Goal: Transaction & Acquisition: Purchase product/service

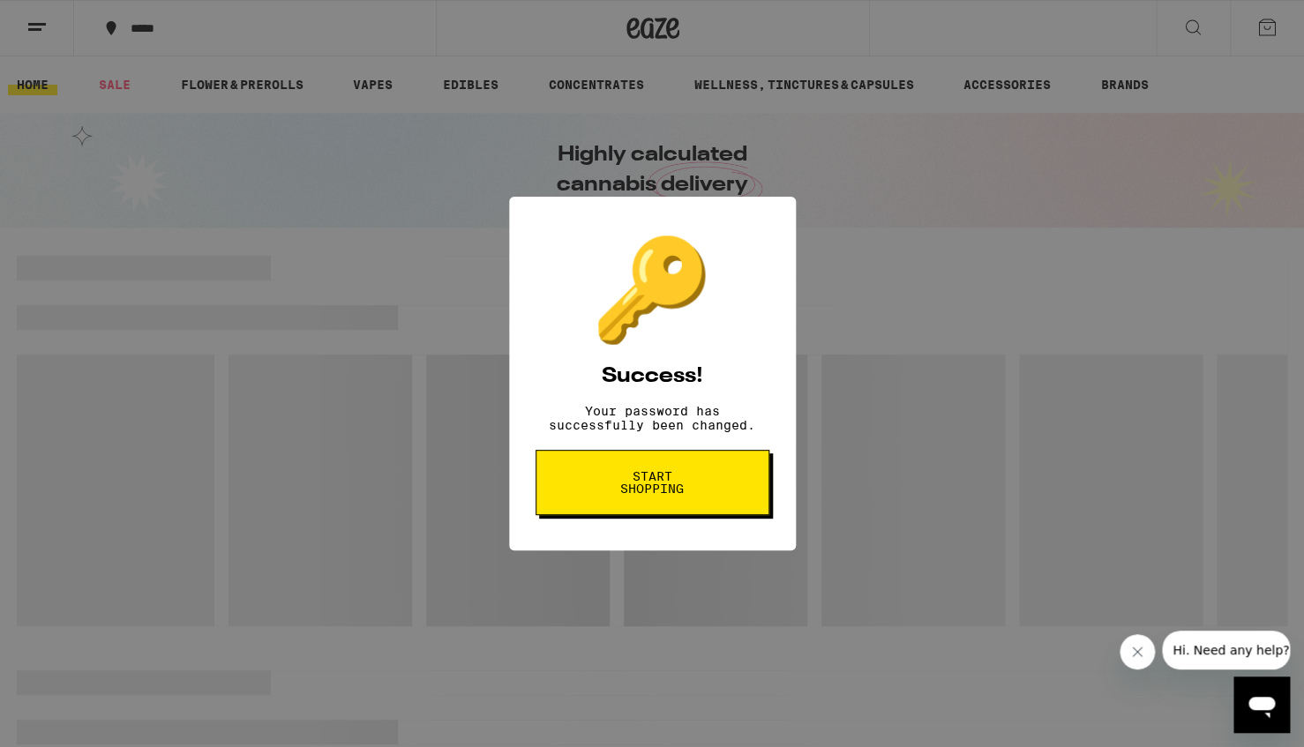
click at [696, 515] on button "Start shopping" at bounding box center [653, 482] width 234 height 65
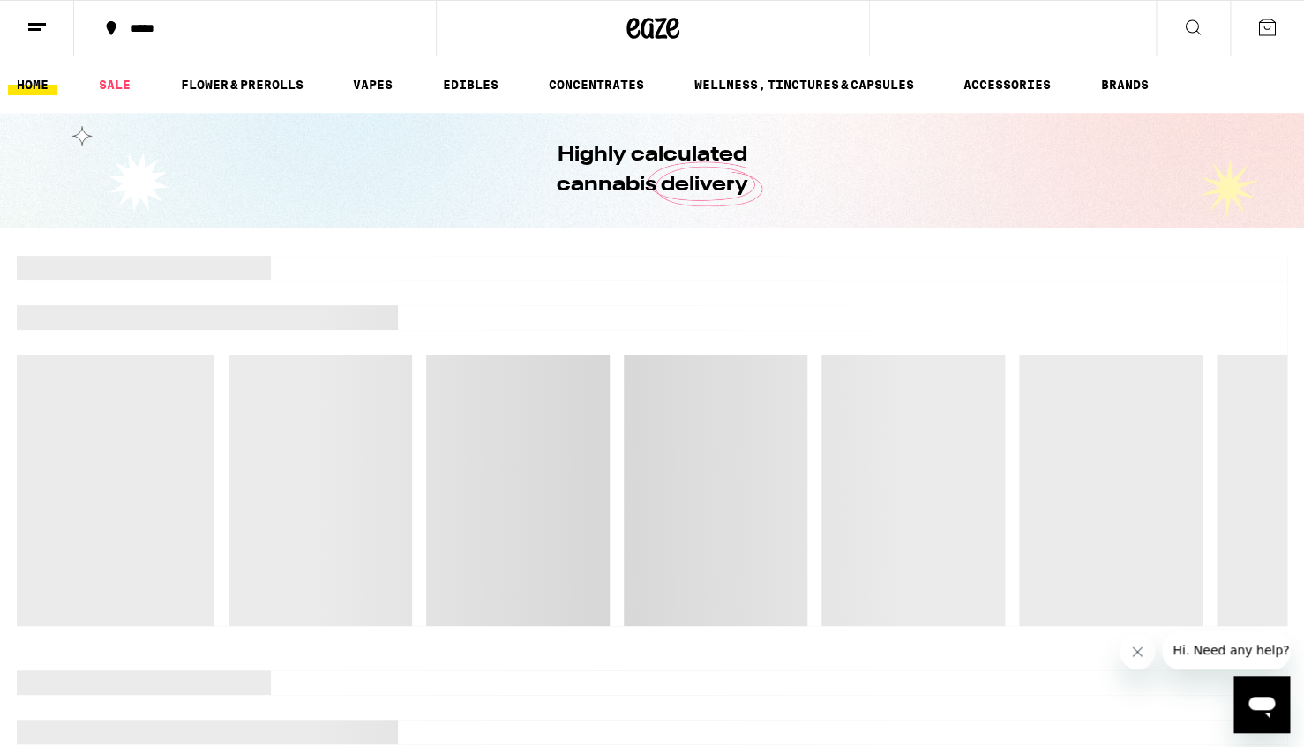
scroll to position [2, 0]
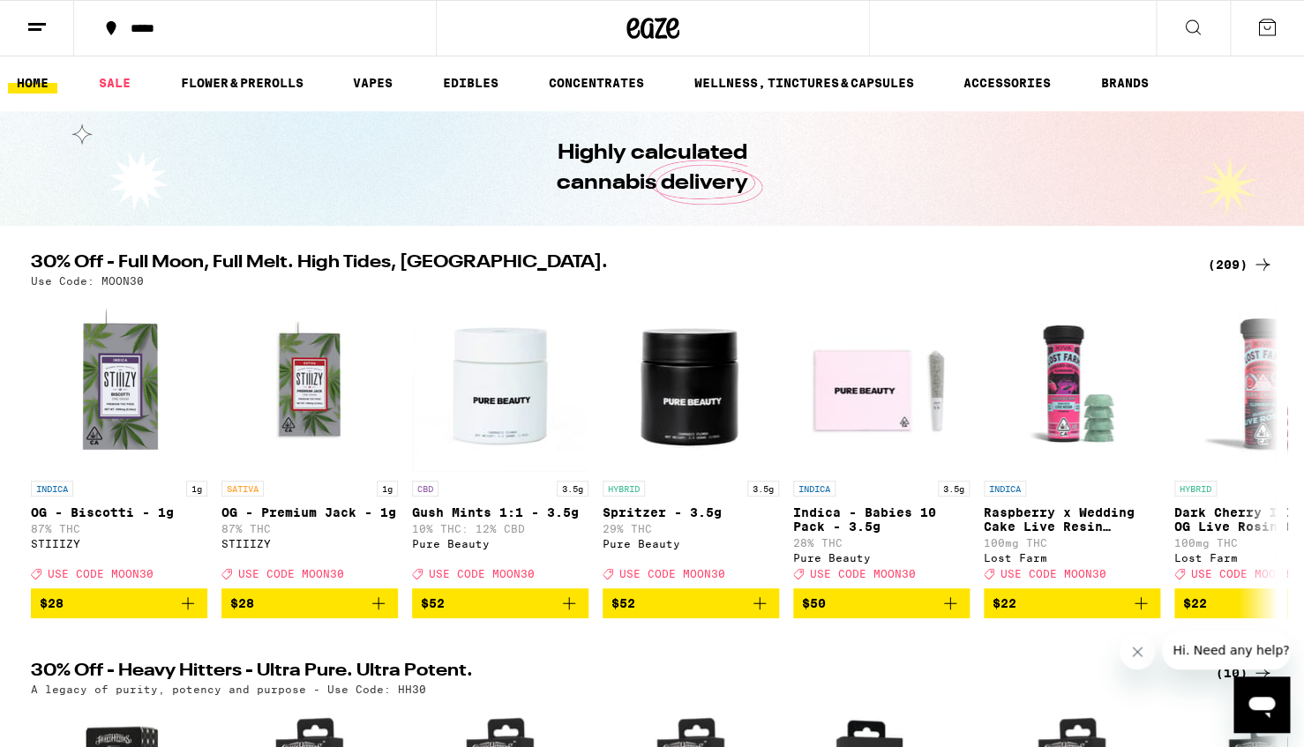
click at [191, 25] on div "*****" at bounding box center [266, 28] width 288 height 12
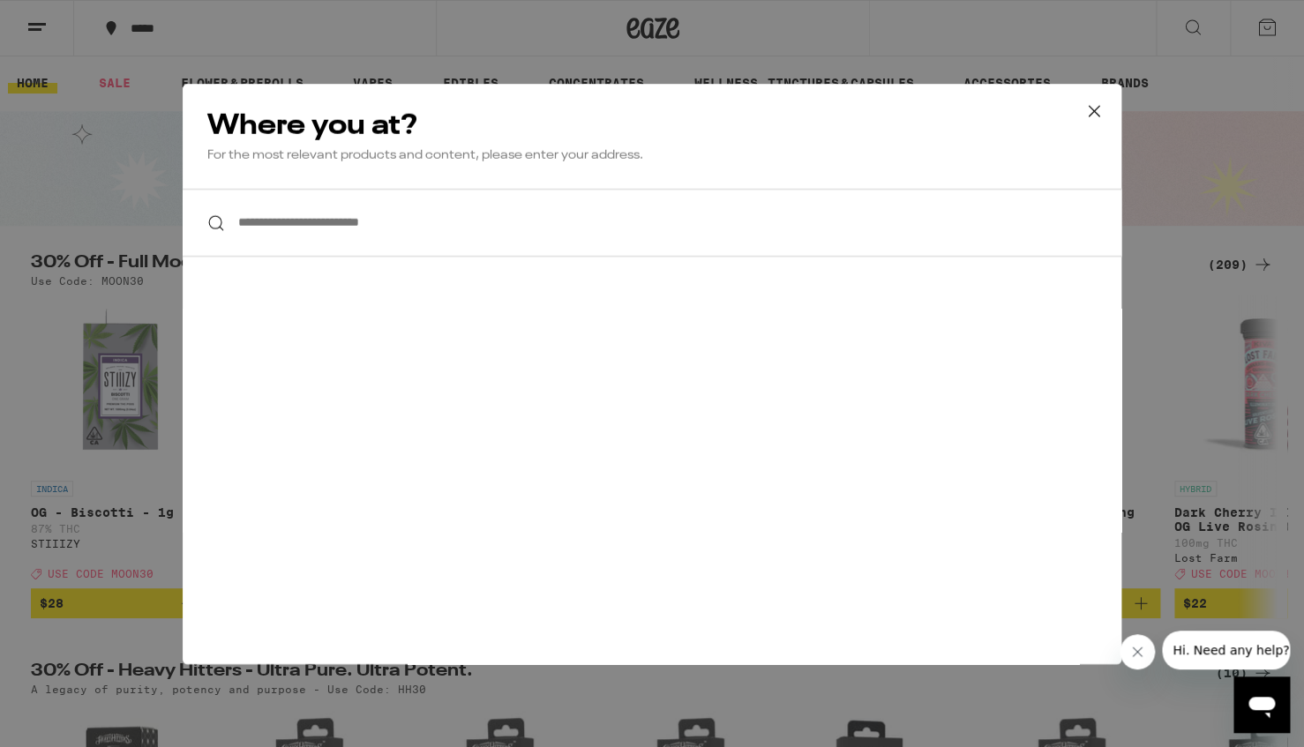
click at [314, 239] on input "**********" at bounding box center [652, 223] width 939 height 68
type input "**********"
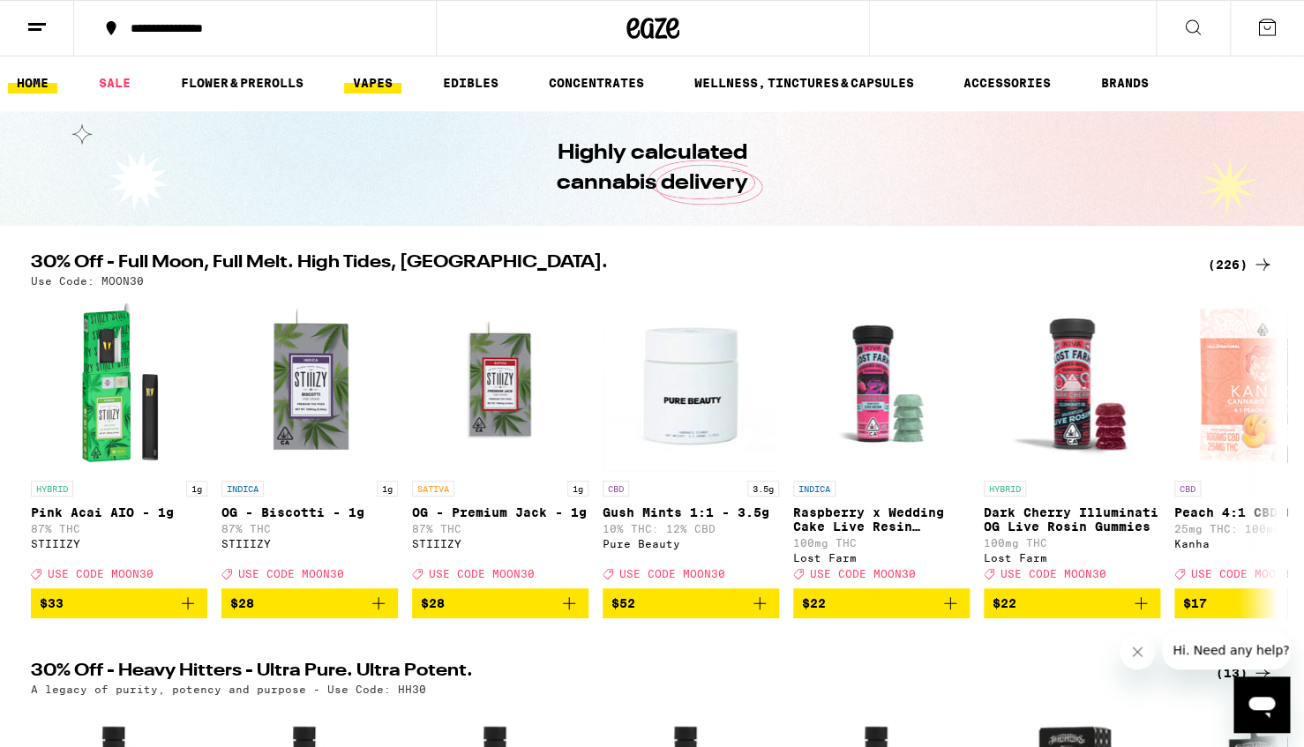
scroll to position [1, 0]
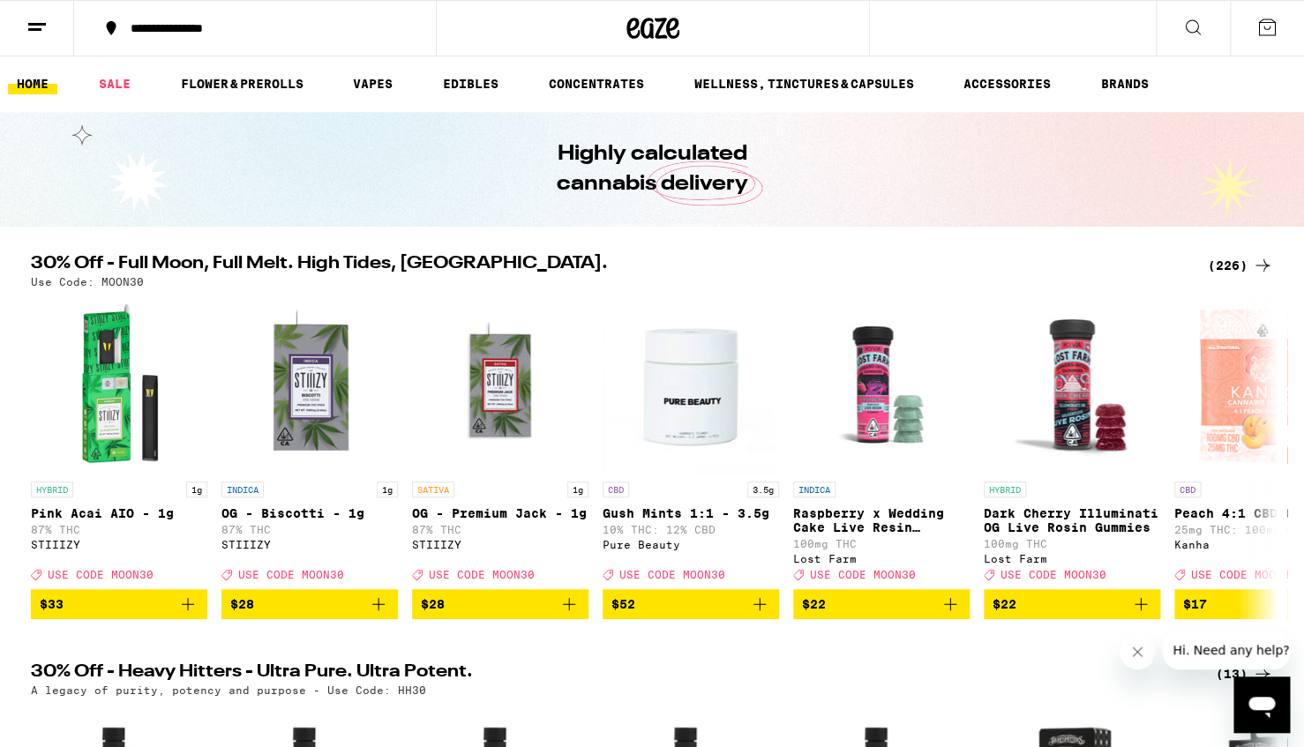
click at [376, 80] on link "VAPES" at bounding box center [372, 83] width 57 height 21
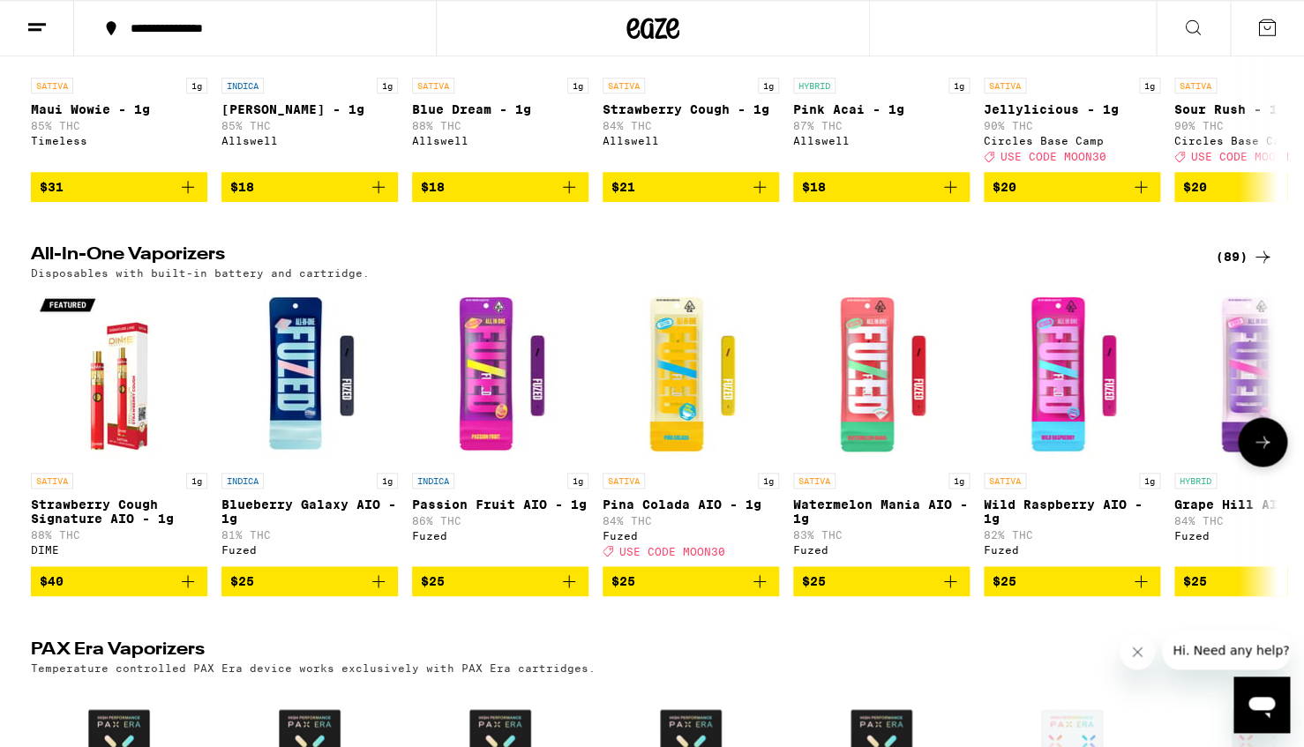
scroll to position [783, 0]
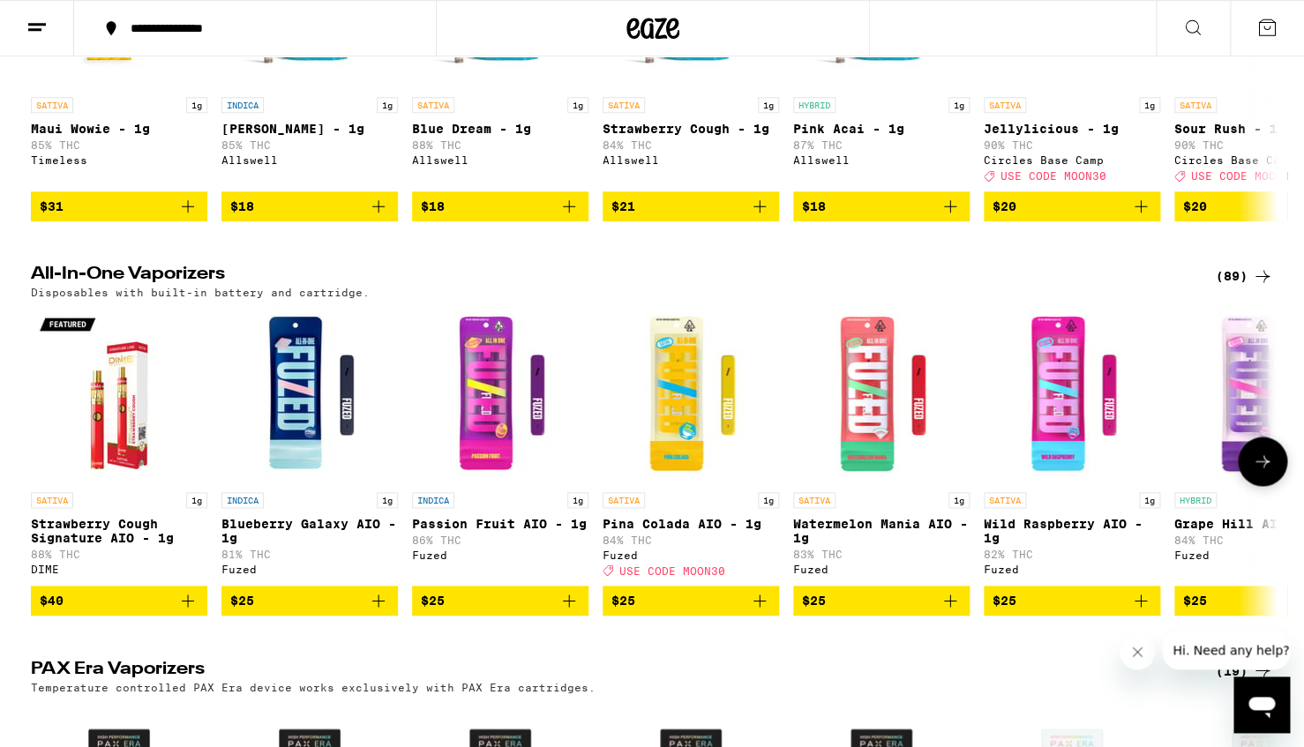
click at [946, 611] on icon "Add to bag" at bounding box center [950, 600] width 21 height 21
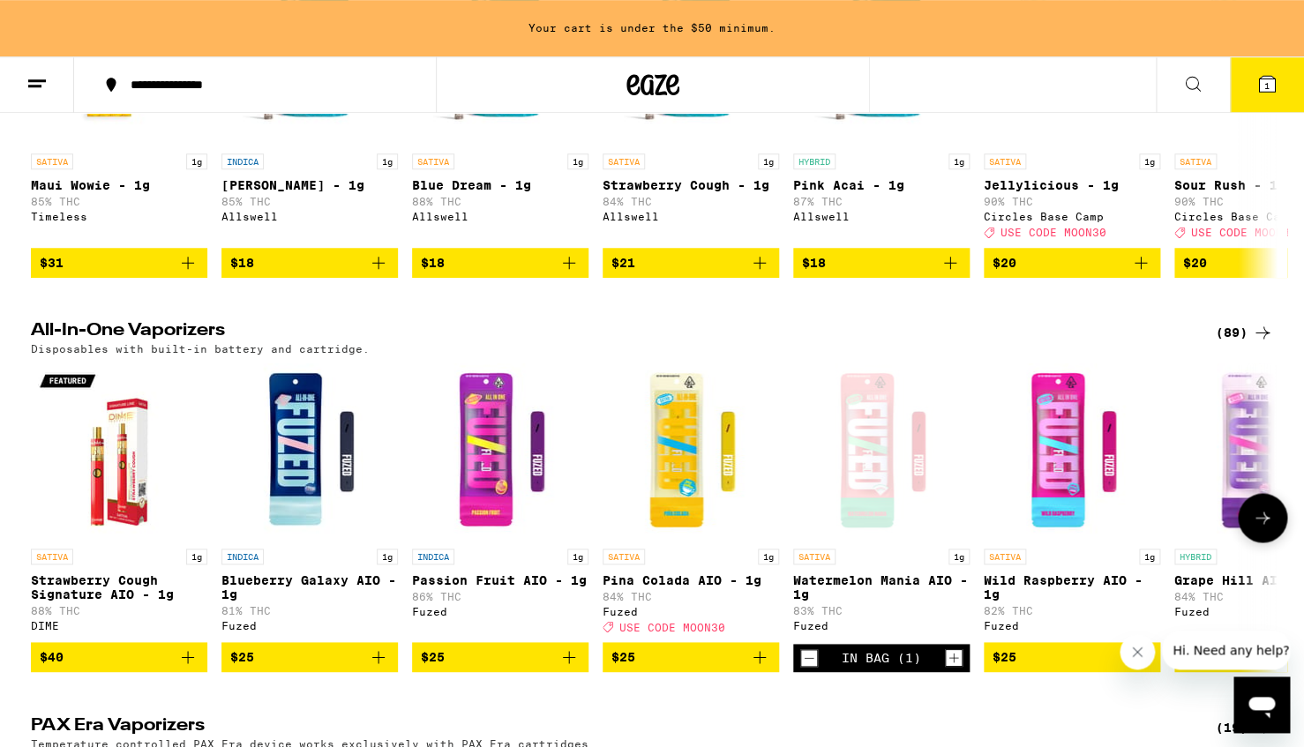
scroll to position [840, 0]
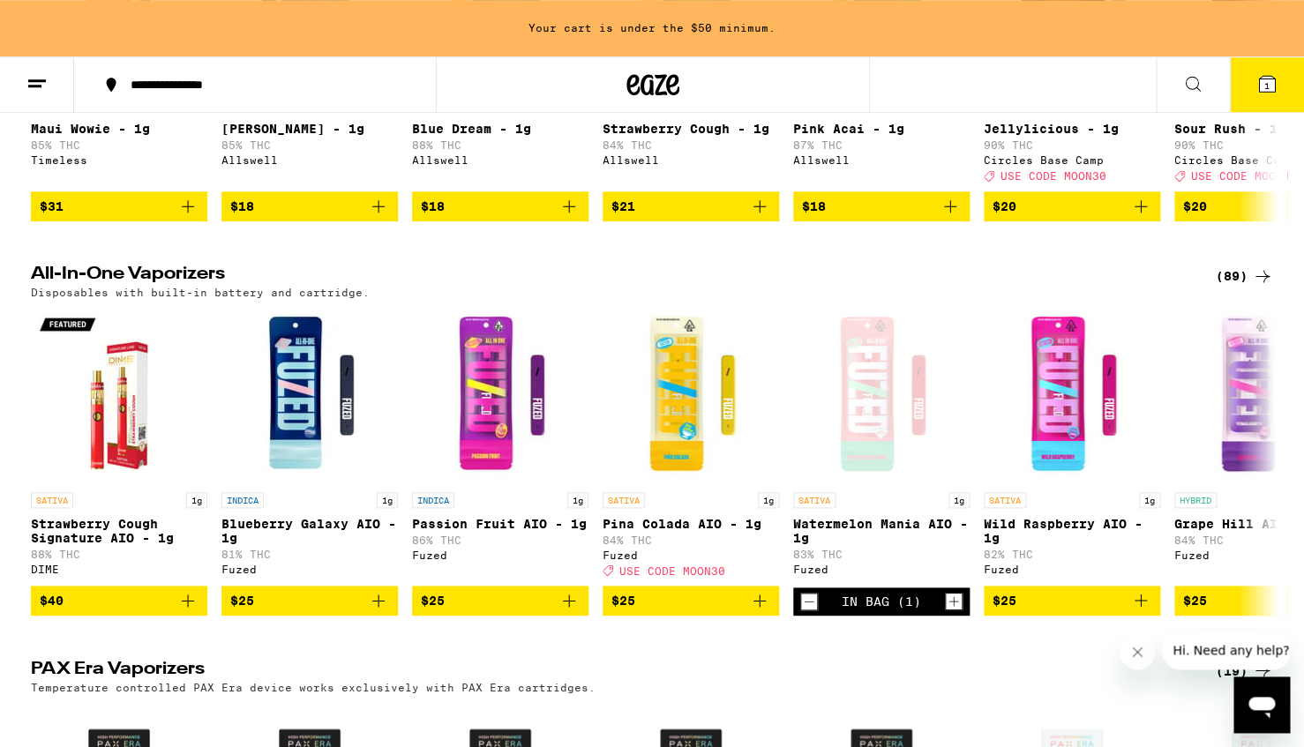
click at [1248, 287] on div "(89)" at bounding box center [1244, 276] width 57 height 21
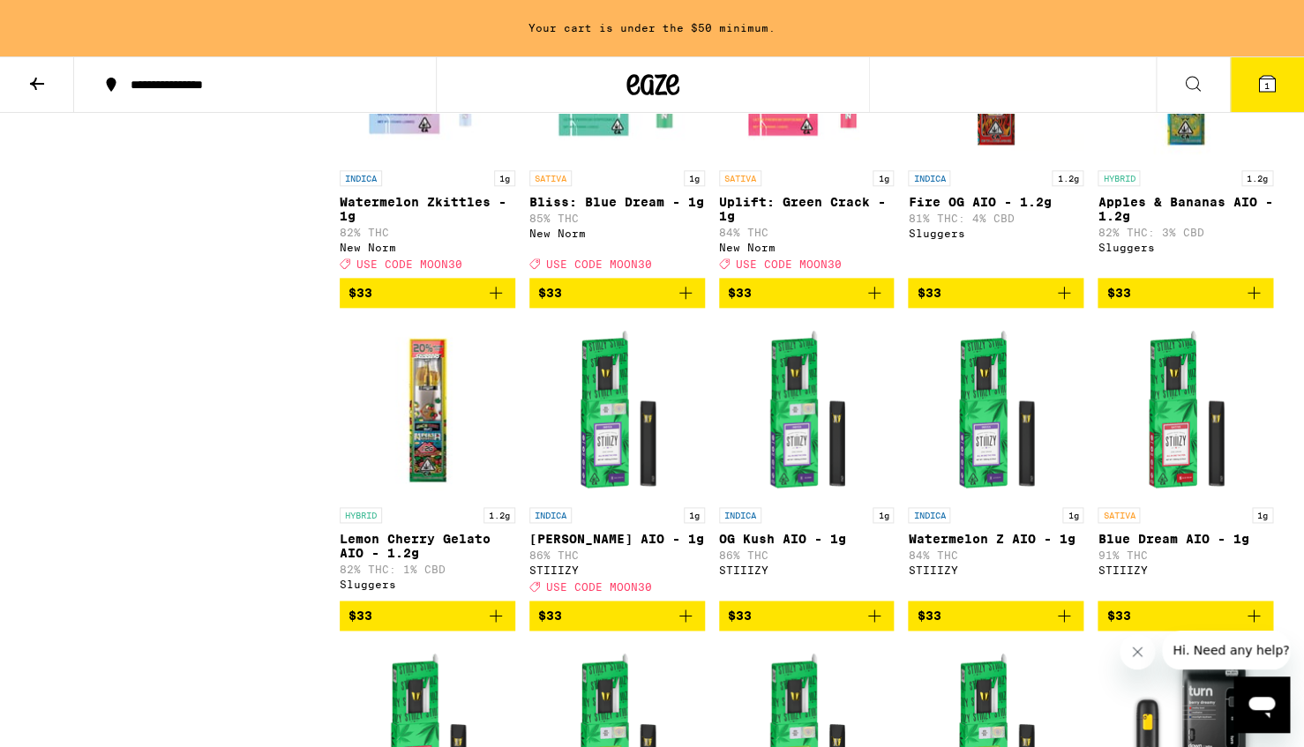
scroll to position [3239, 0]
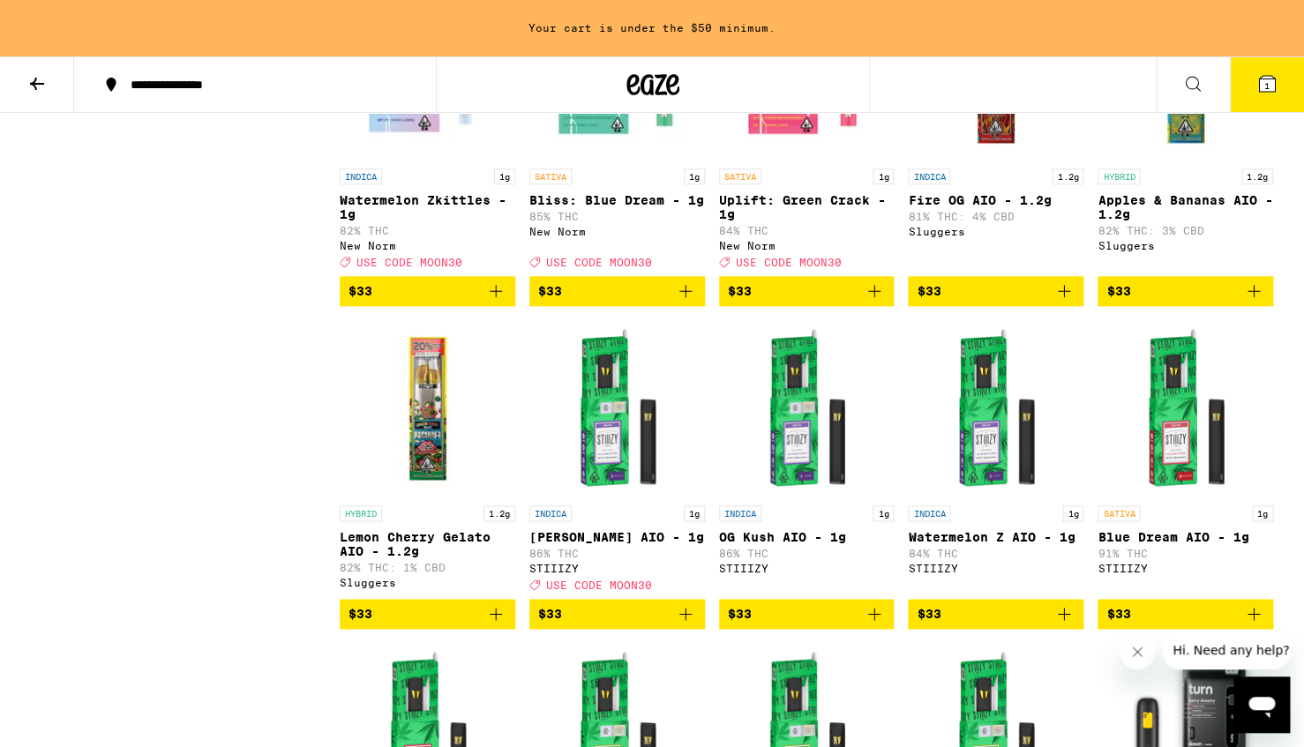
click at [1262, 302] on icon "Add to bag" at bounding box center [1253, 291] width 21 height 21
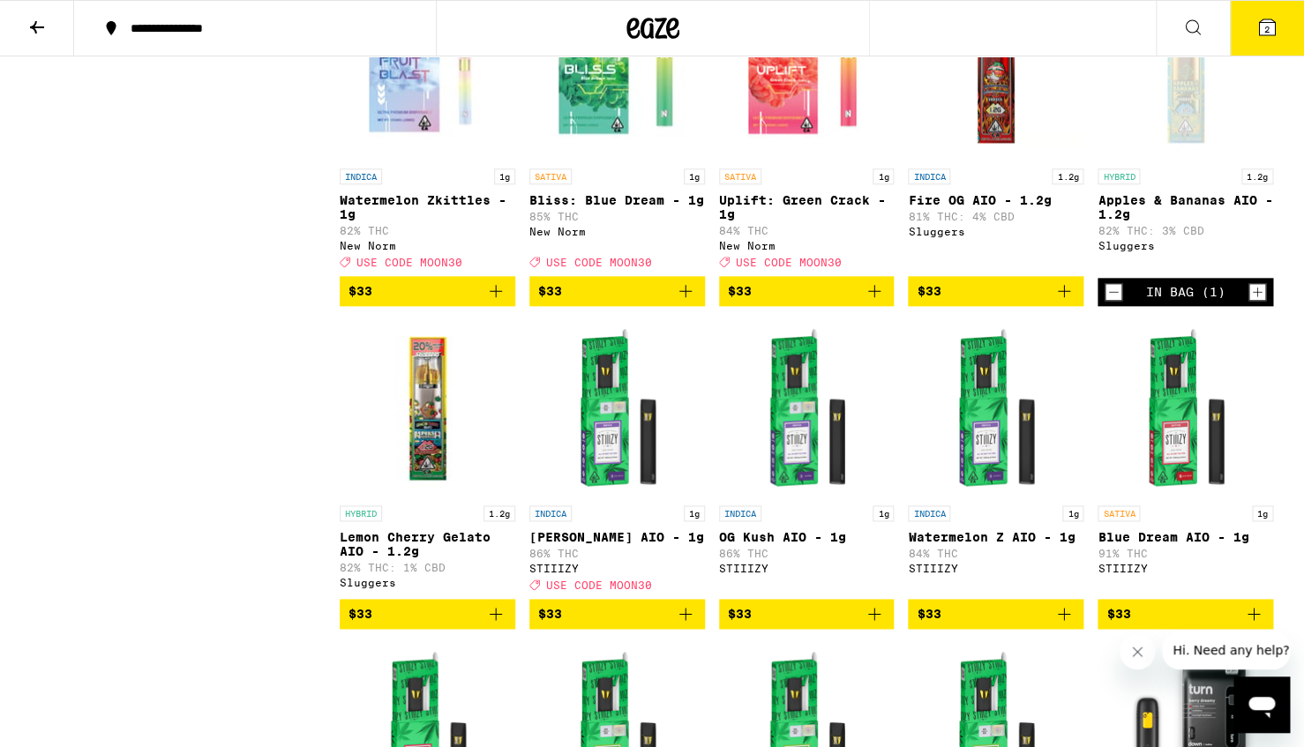
click at [873, 302] on icon "Add to bag" at bounding box center [874, 291] width 21 height 21
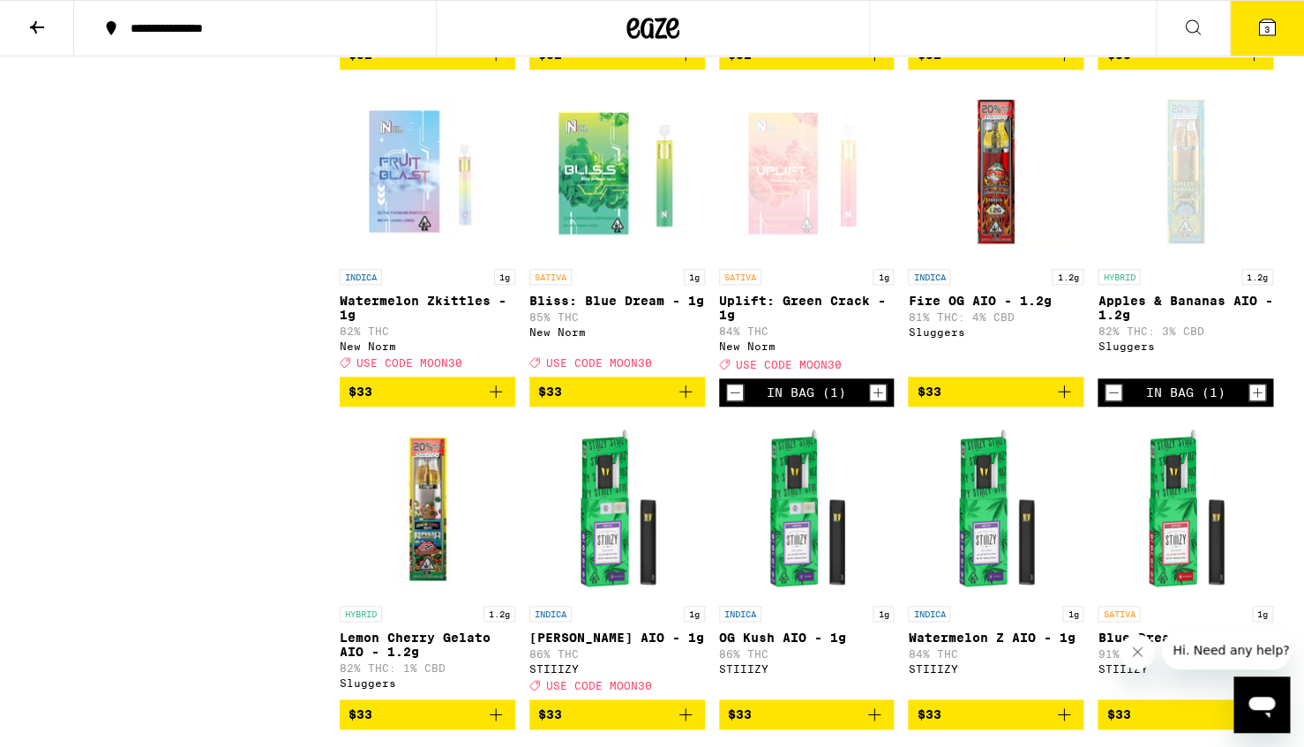
scroll to position [3083, 0]
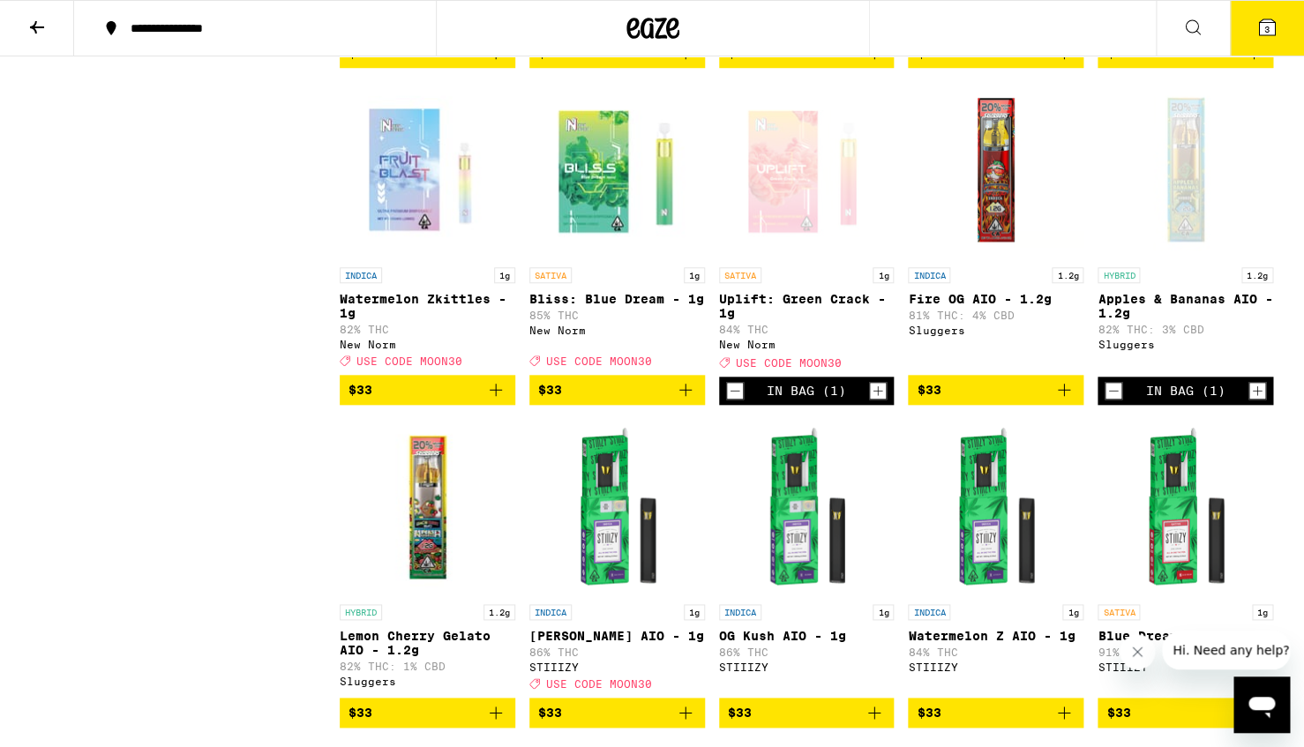
click at [733, 401] on icon "Decrement" at bounding box center [735, 390] width 16 height 21
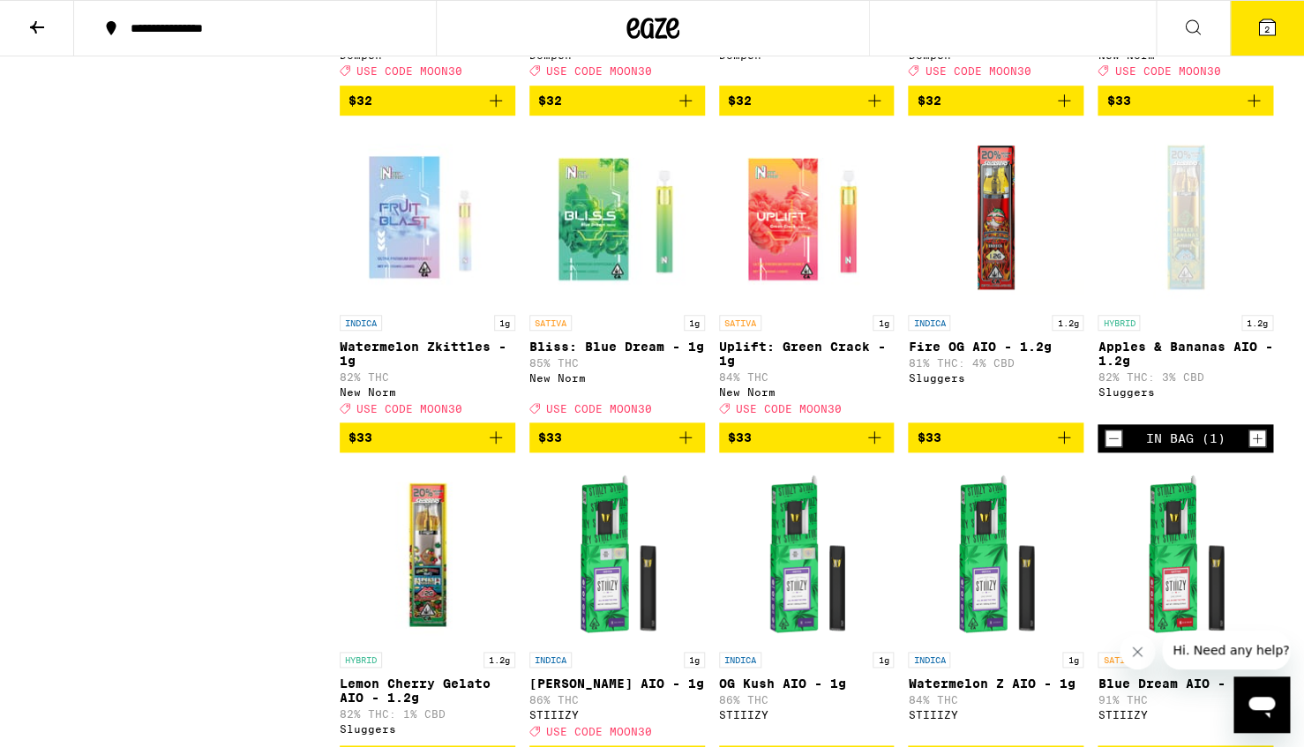
scroll to position [3038, 0]
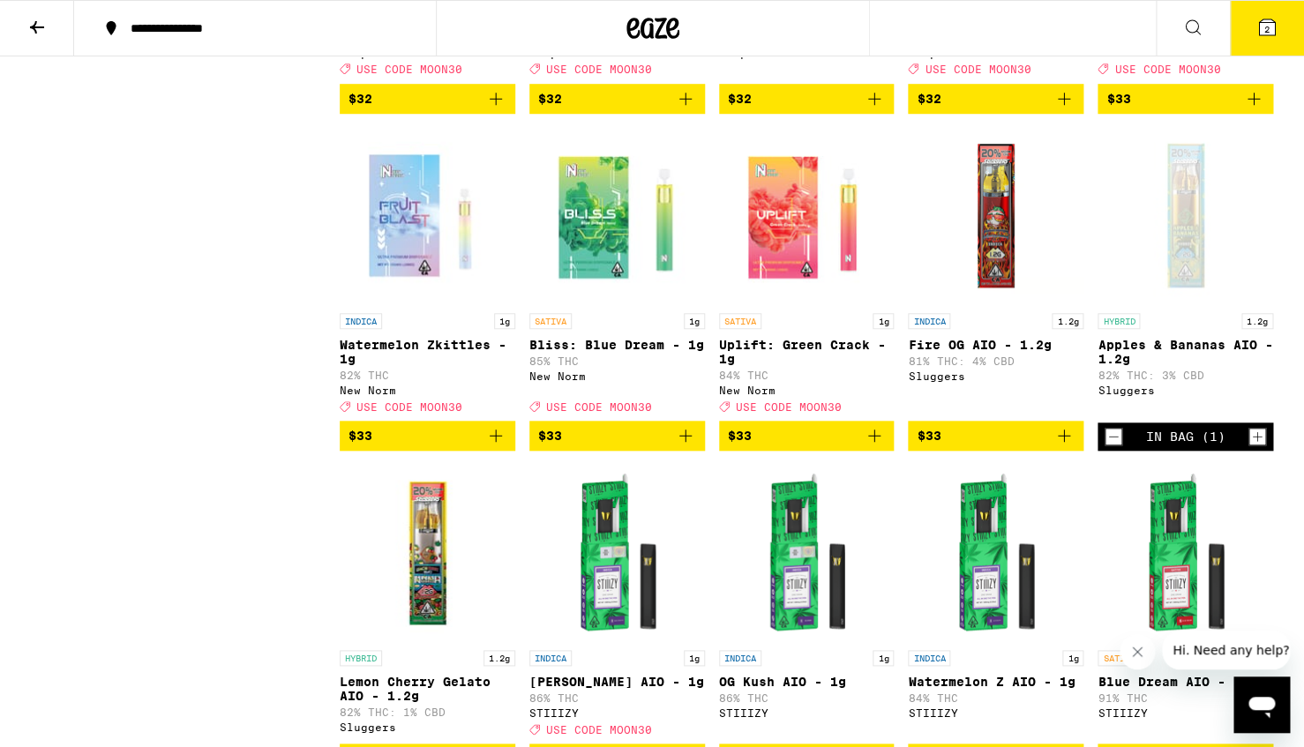
click at [873, 446] on icon "Add to bag" at bounding box center [874, 435] width 21 height 21
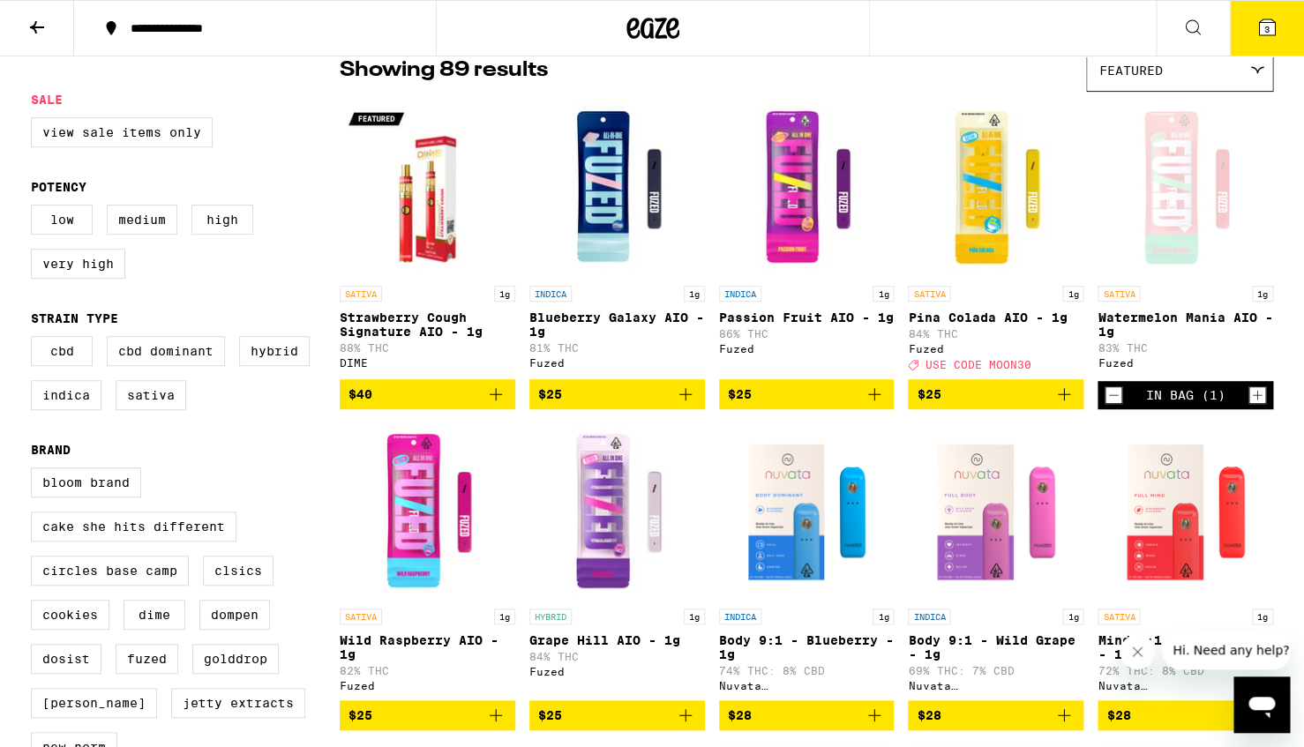
scroll to position [0, 0]
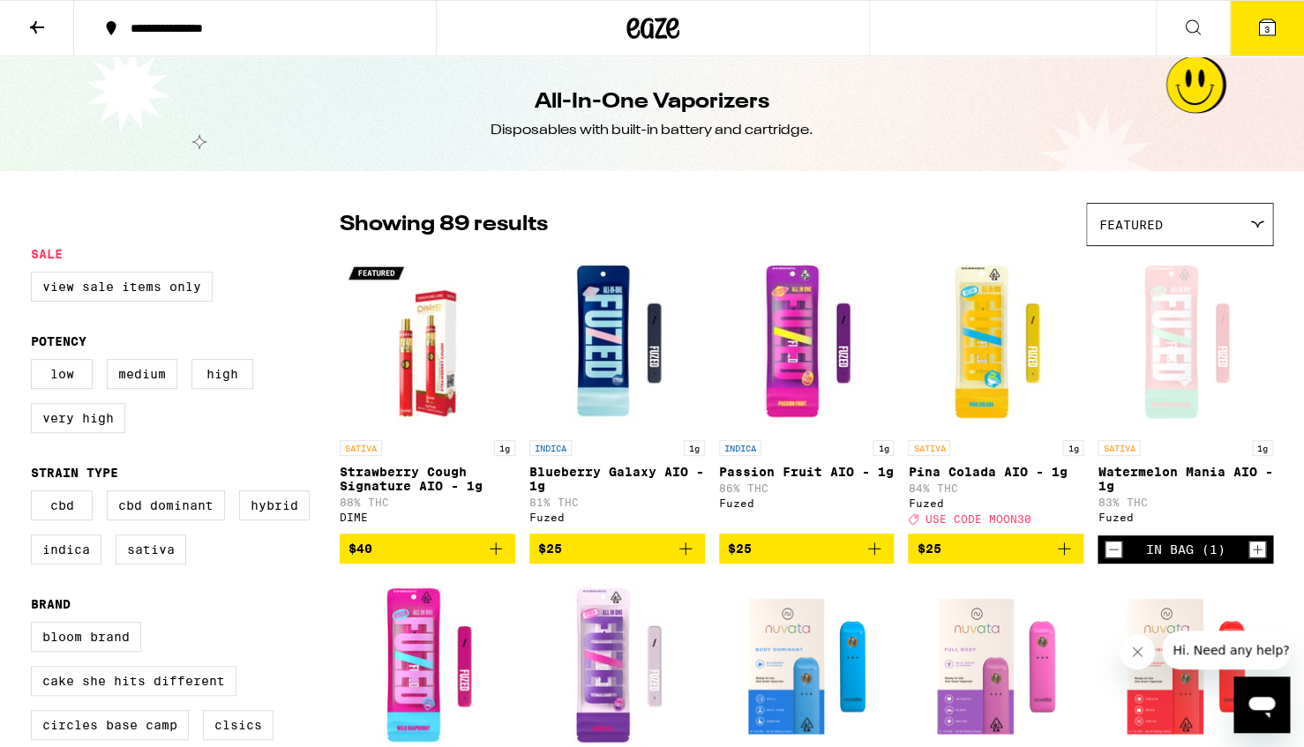
click at [1112, 557] on icon "Decrement" at bounding box center [1113, 549] width 16 height 21
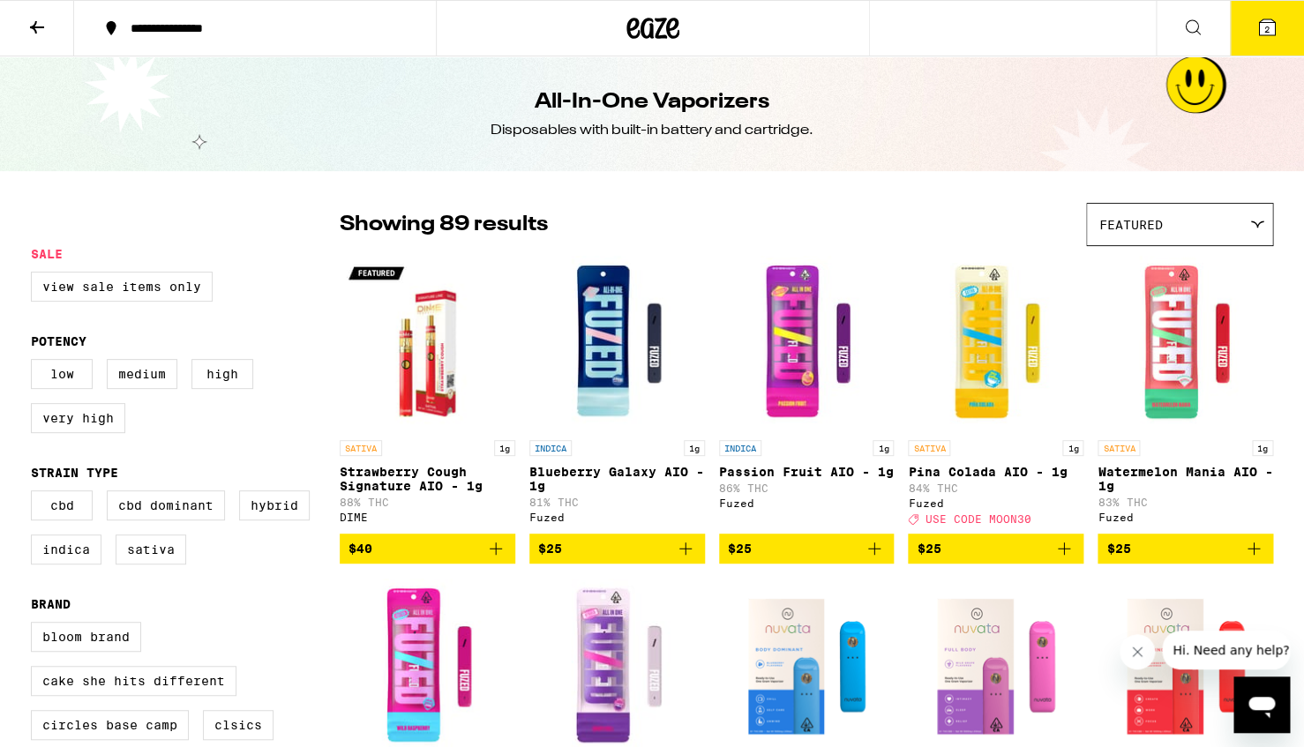
click at [29, 11] on button at bounding box center [37, 29] width 74 height 56
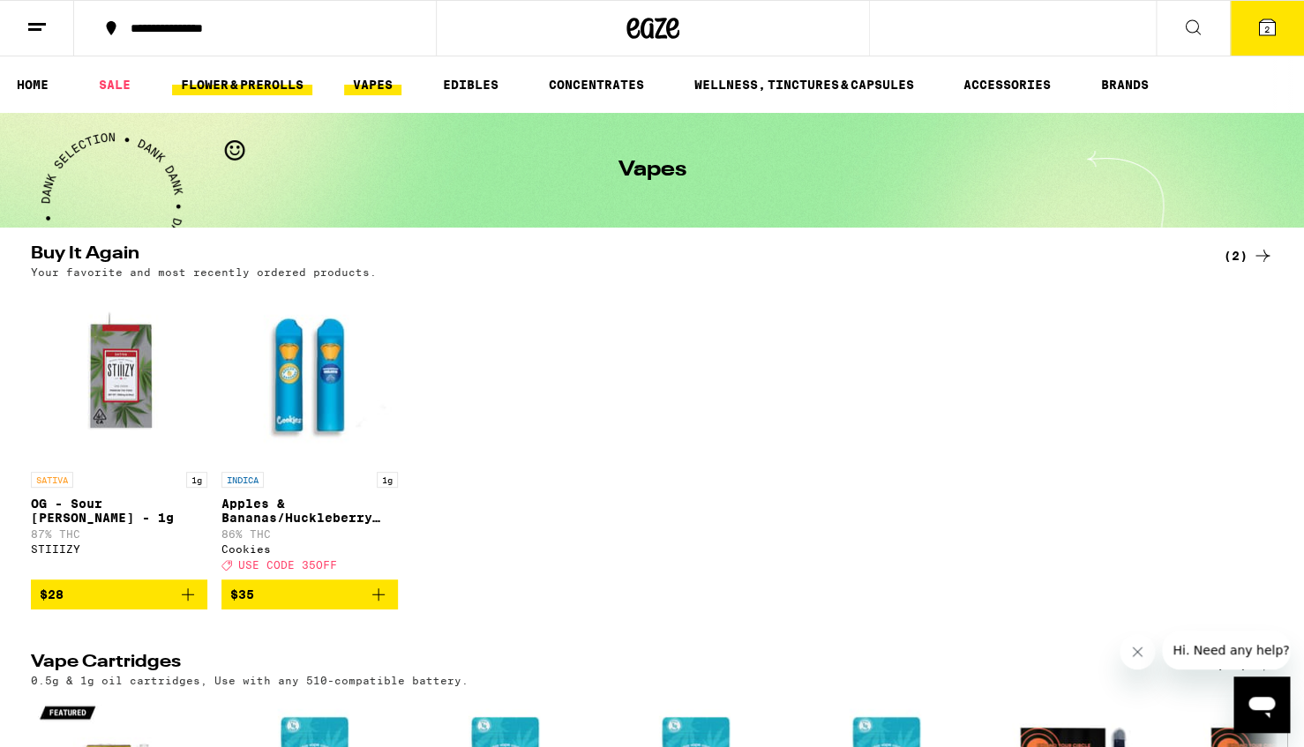
click at [270, 85] on link "FLOWER & PREROLLS" at bounding box center [242, 84] width 140 height 21
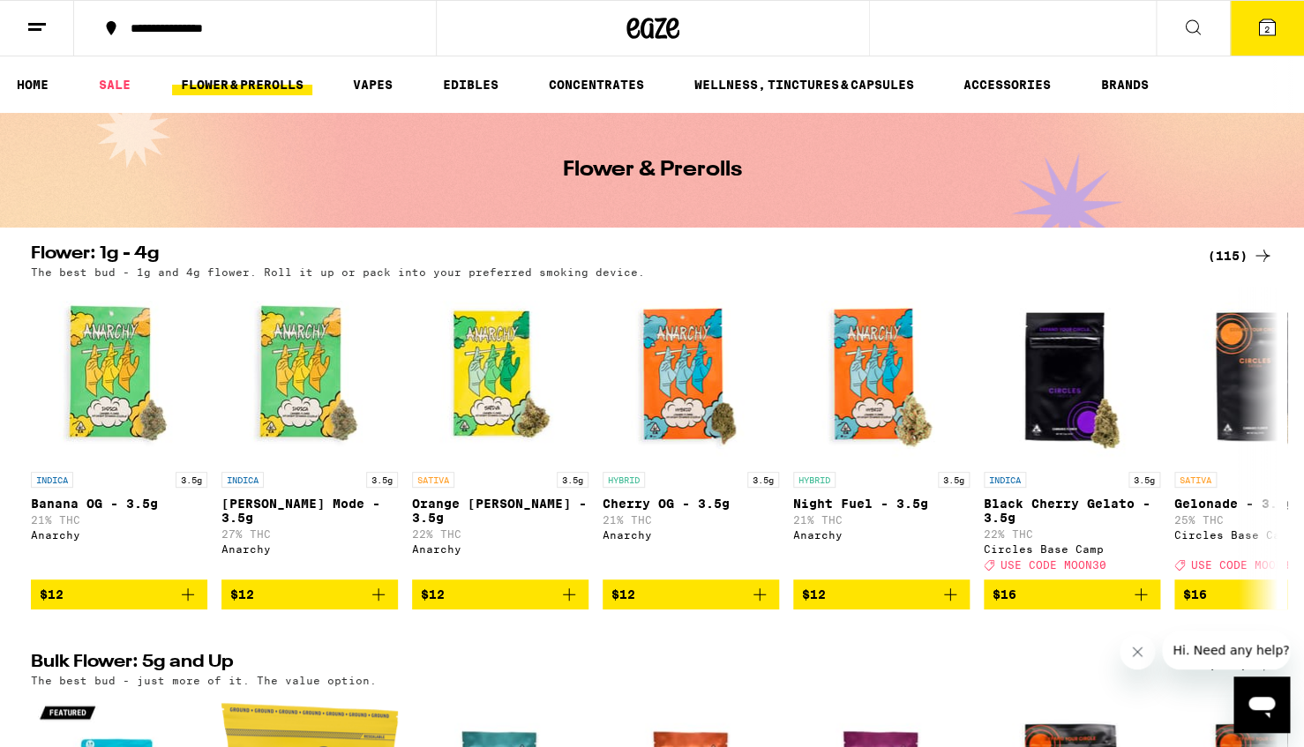
click at [1235, 247] on div "(115)" at bounding box center [1240, 255] width 65 height 21
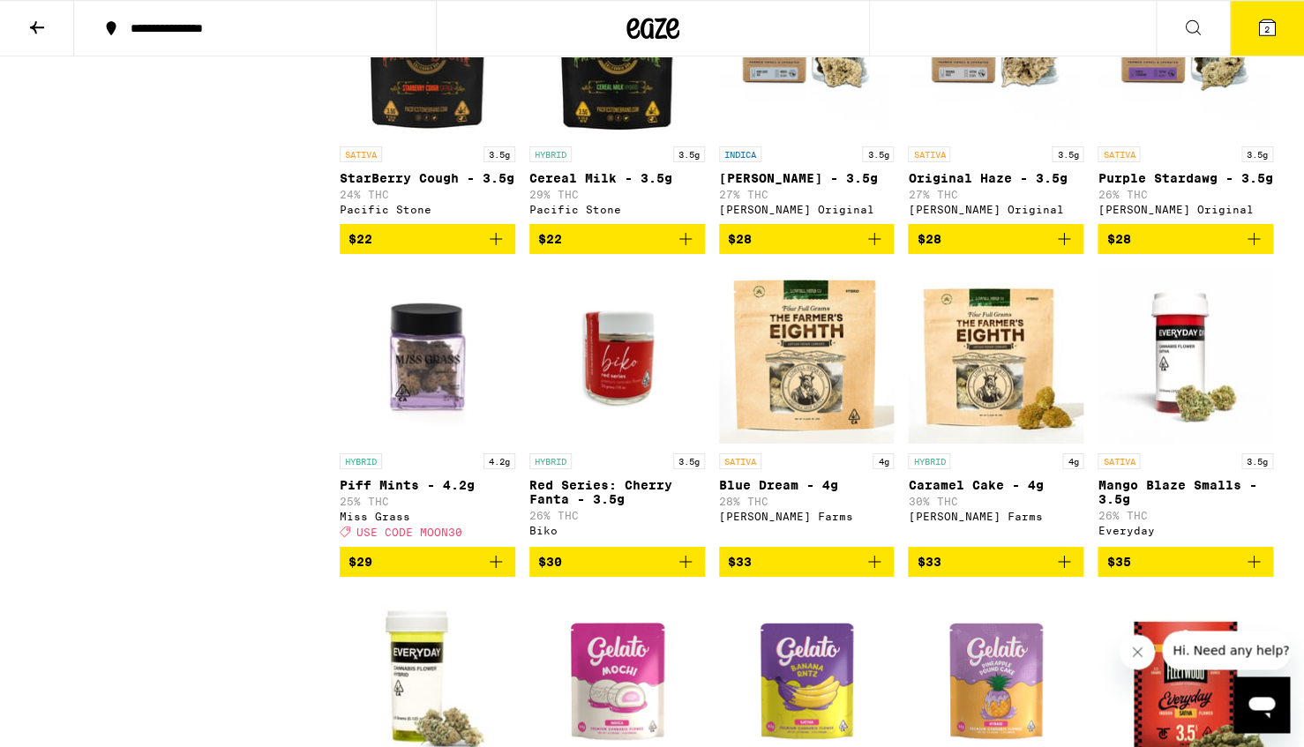
scroll to position [2259, 0]
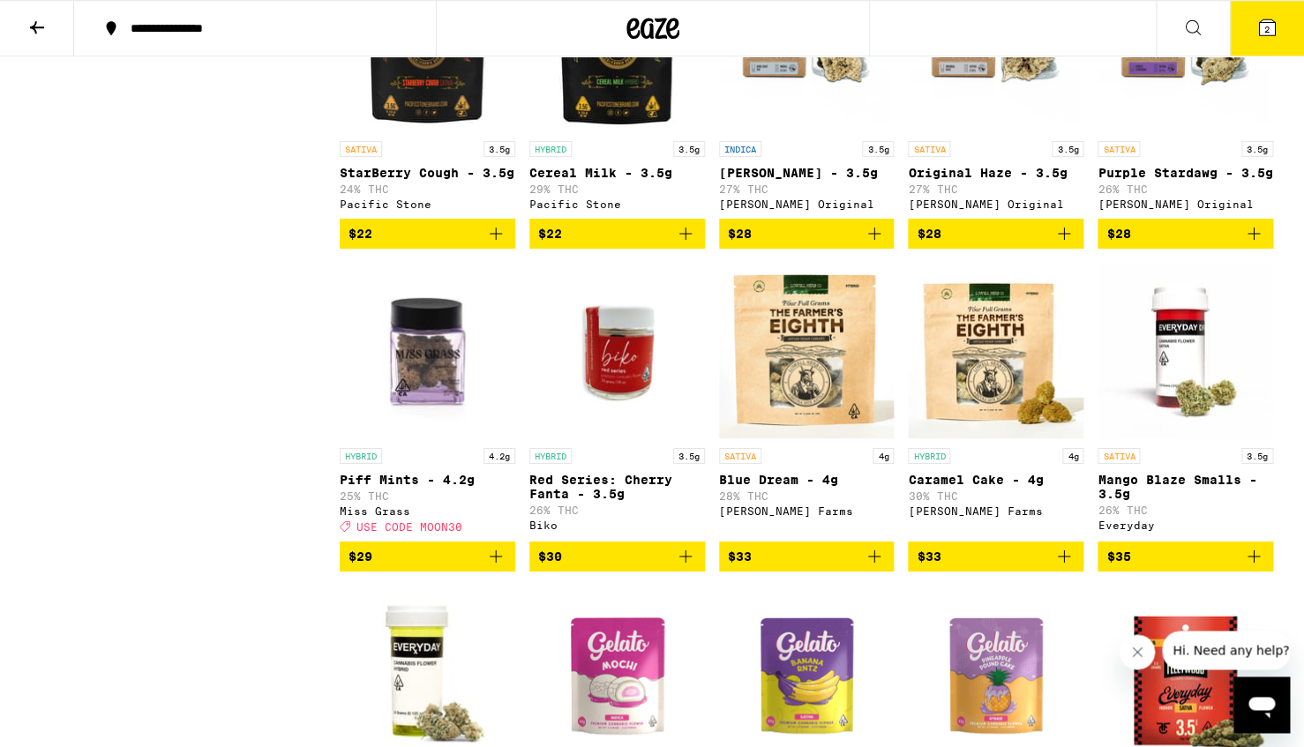
click at [401, 431] on img "Open page for Piff Mints - 4.2g from Miss Grass" at bounding box center [428, 351] width 176 height 176
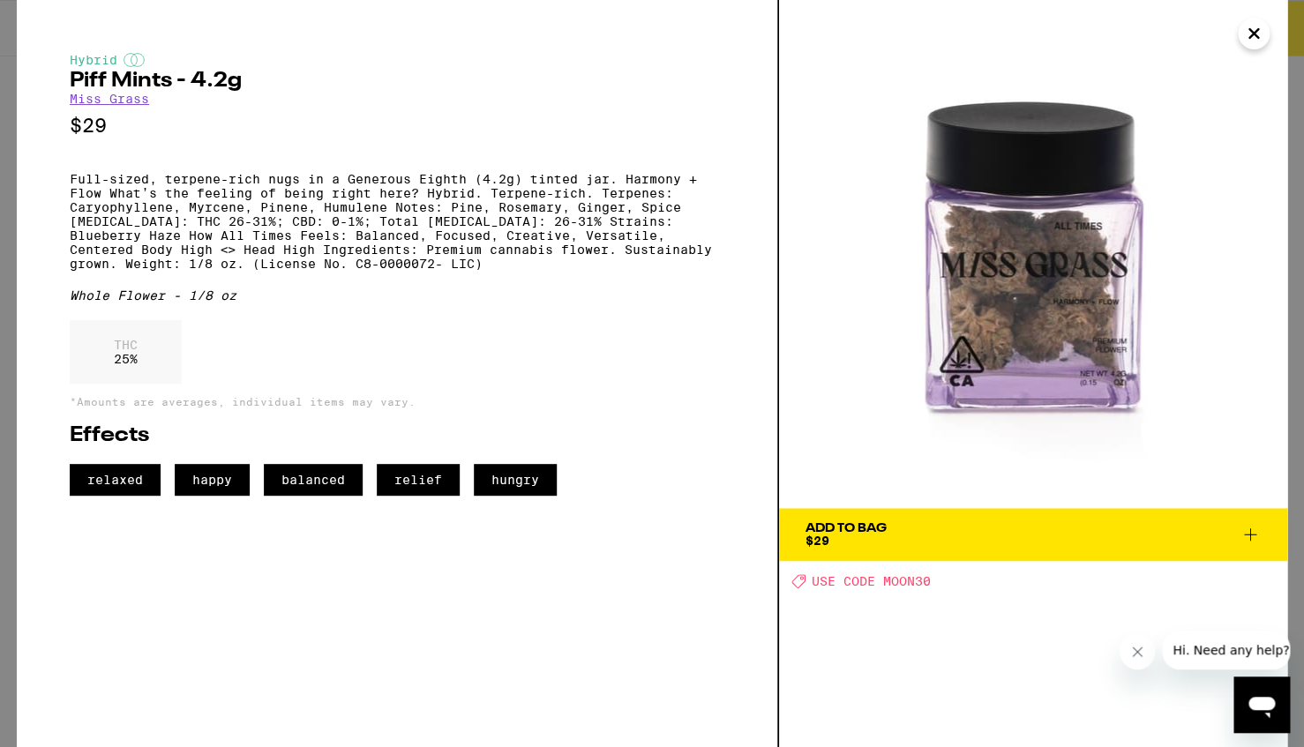
click at [1245, 536] on icon at bounding box center [1250, 534] width 21 height 21
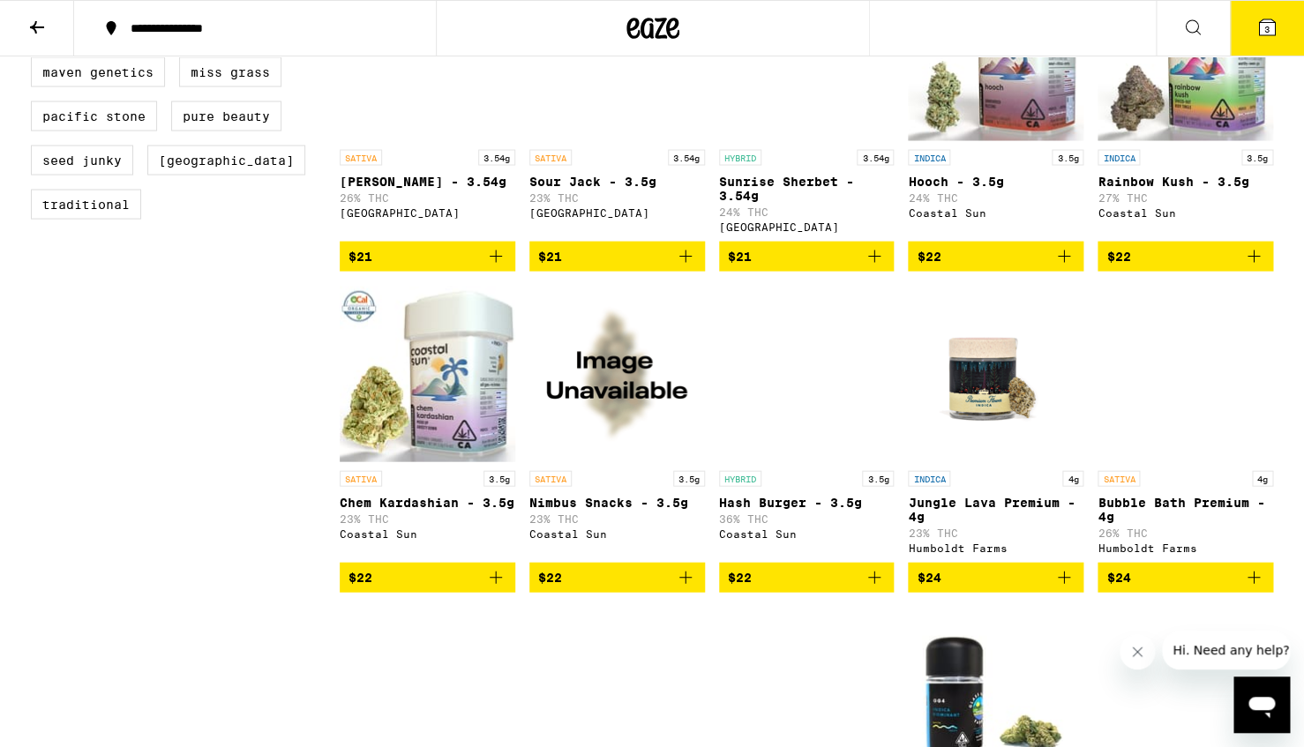
scroll to position [989, 0]
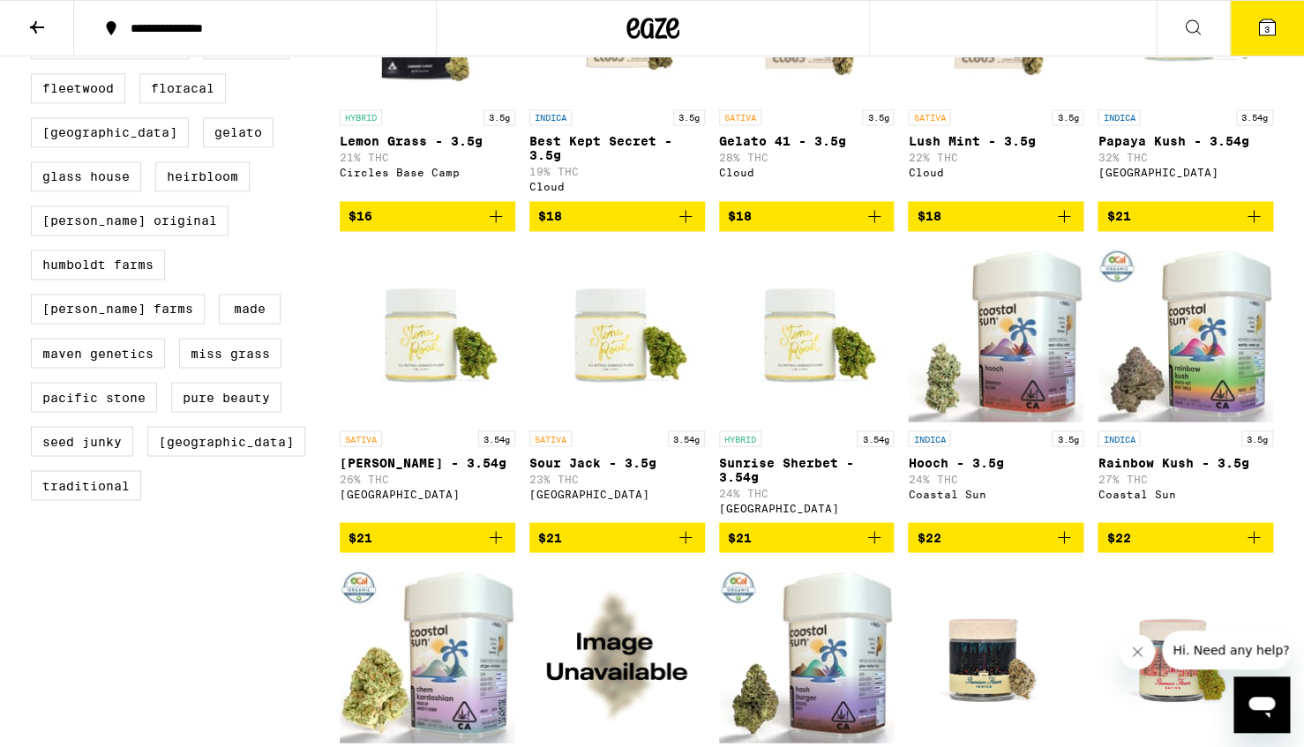
click at [1262, 25] on icon at bounding box center [1267, 27] width 16 height 16
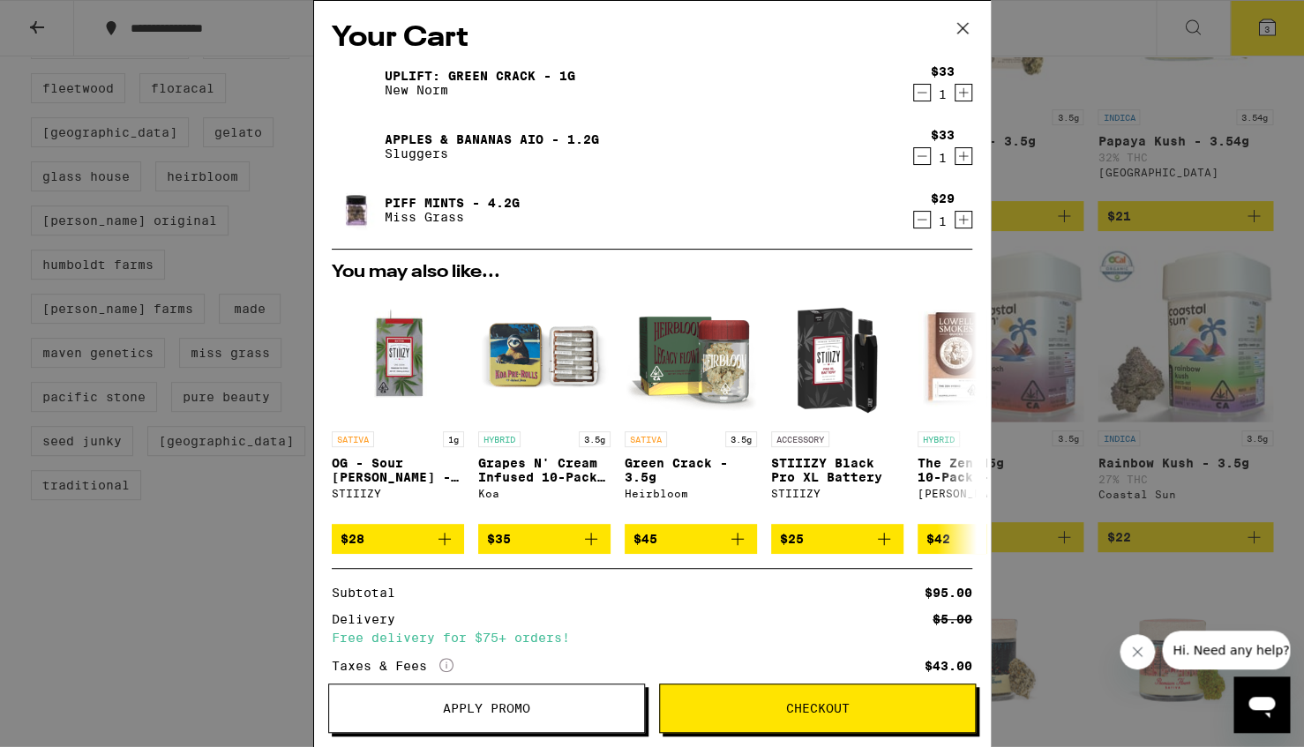
click at [485, 706] on span "Apply Promo" at bounding box center [486, 708] width 87 height 12
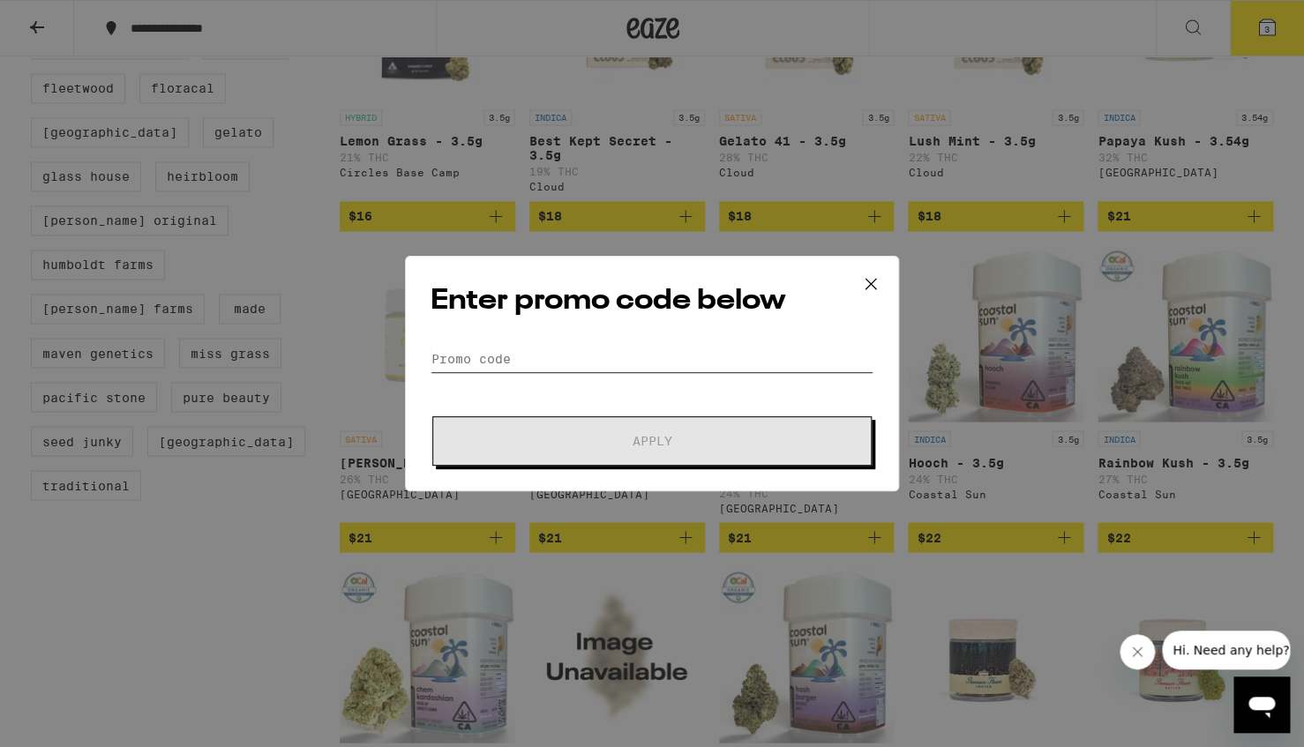
click at [575, 363] on input "Promo Code" at bounding box center [652, 359] width 443 height 26
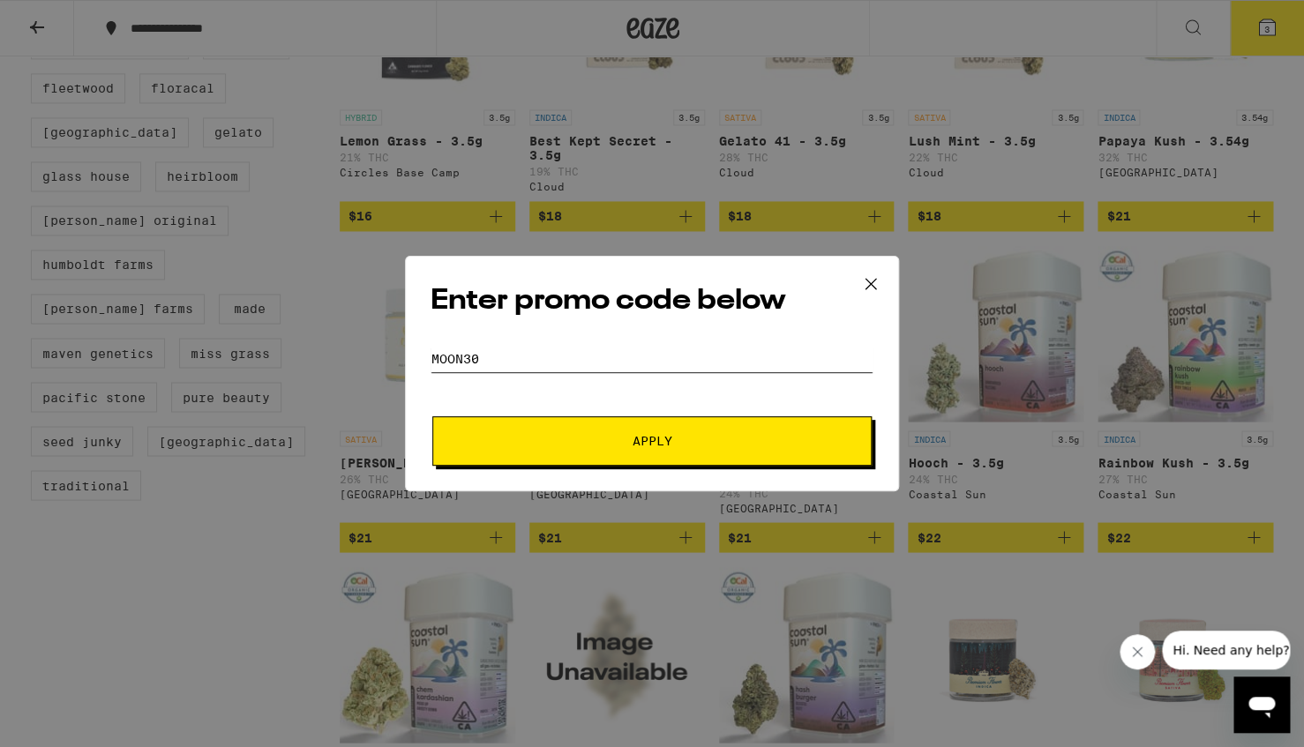
type input "MOON30"
click at [432, 416] on button "Apply" at bounding box center [651, 440] width 439 height 49
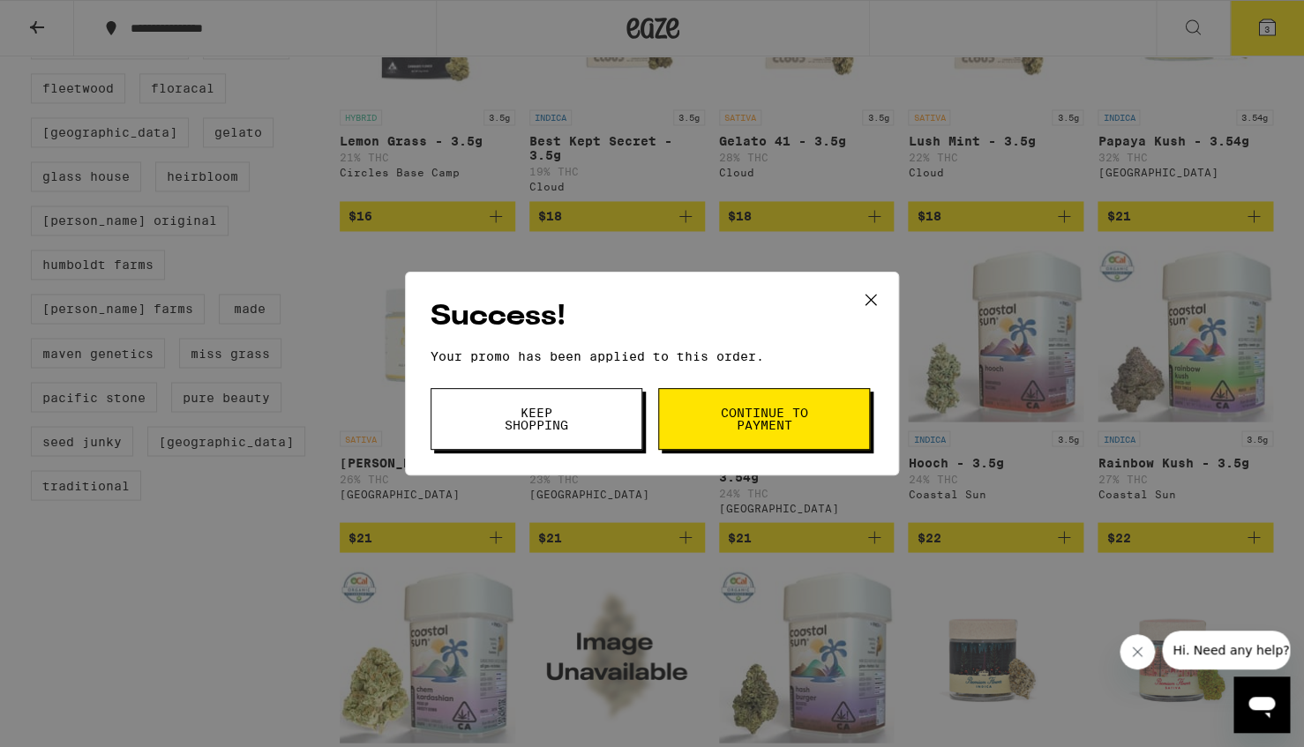
click at [755, 422] on span "Continue to payment" at bounding box center [764, 419] width 90 height 25
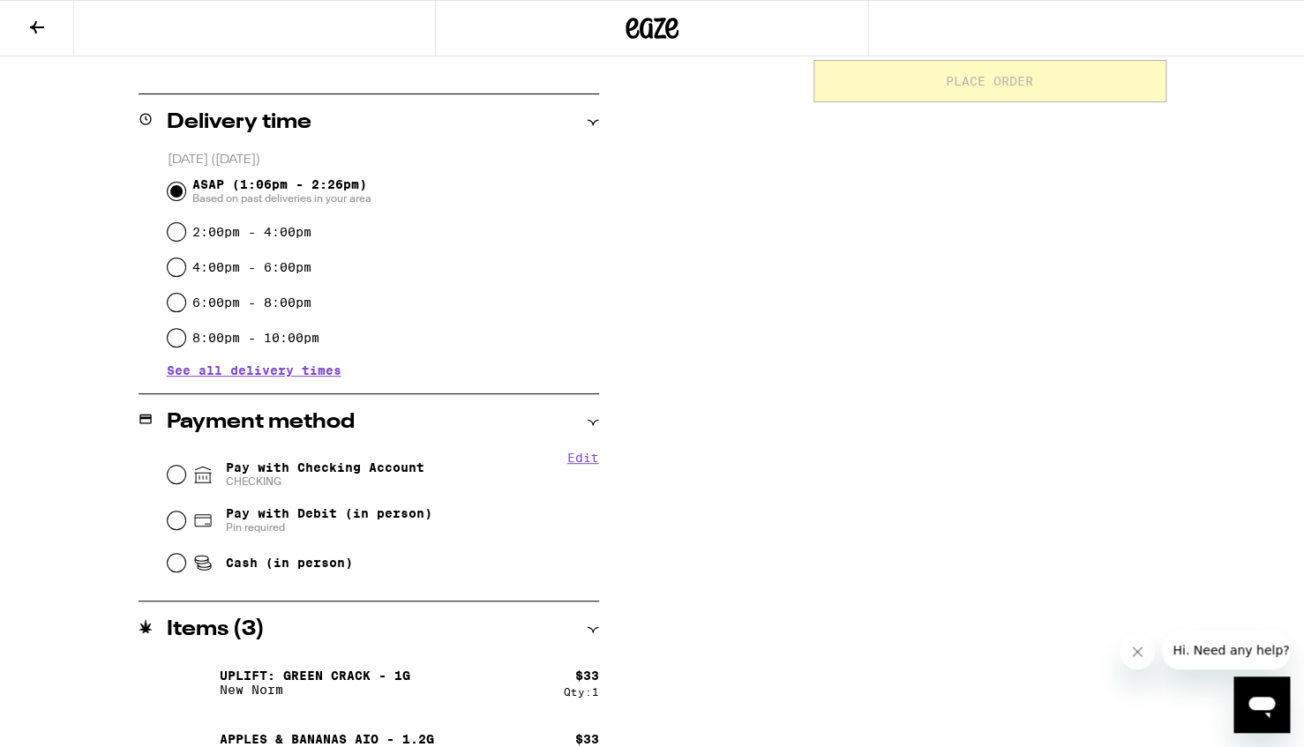
scroll to position [433, 0]
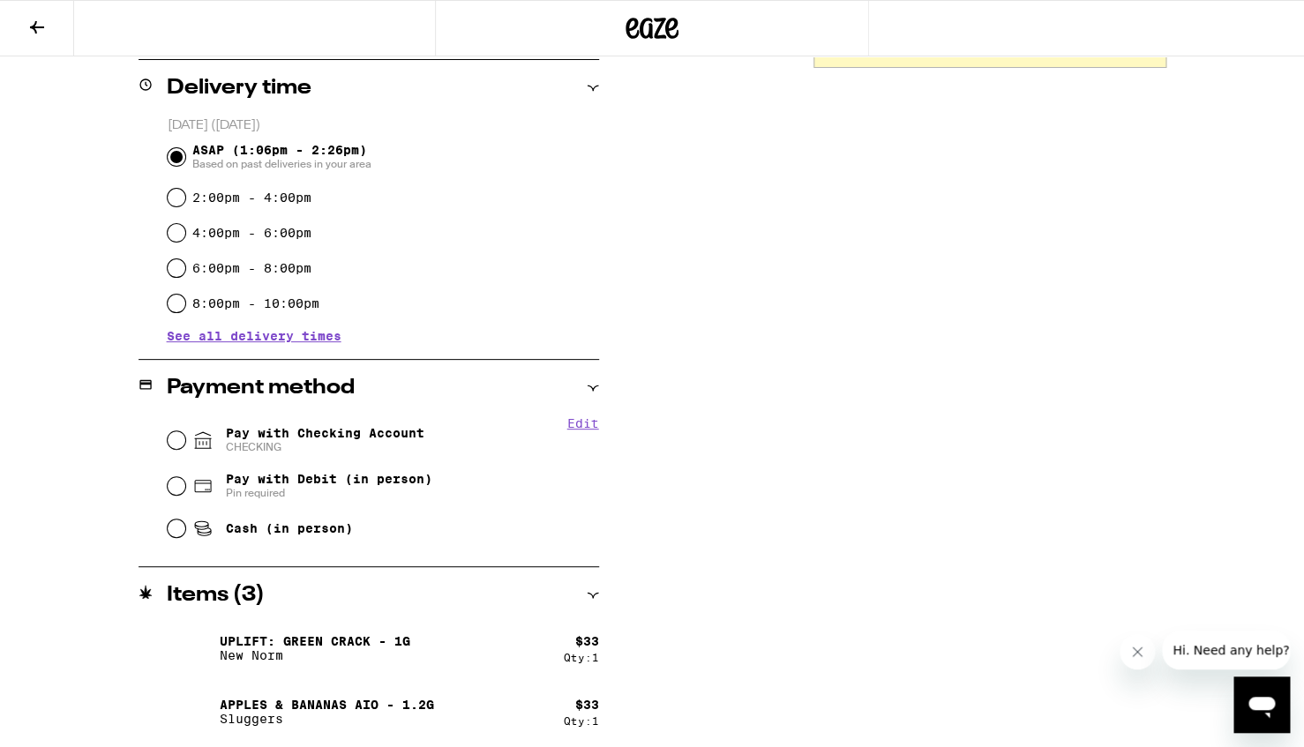
click at [195, 443] on icon at bounding box center [203, 440] width 16 height 16
click at [185, 443] on input "Pay with Checking Account CHECKING" at bounding box center [177, 440] width 18 height 18
radio input "true"
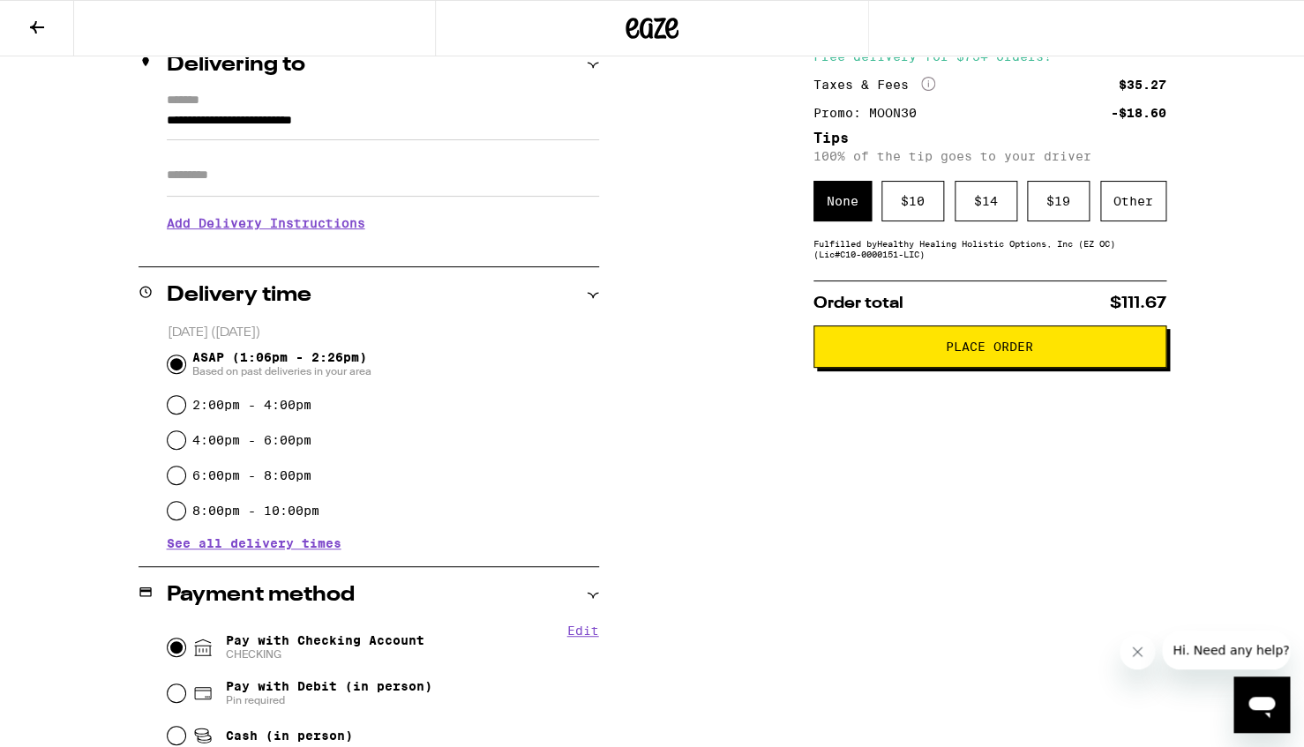
scroll to position [0, 0]
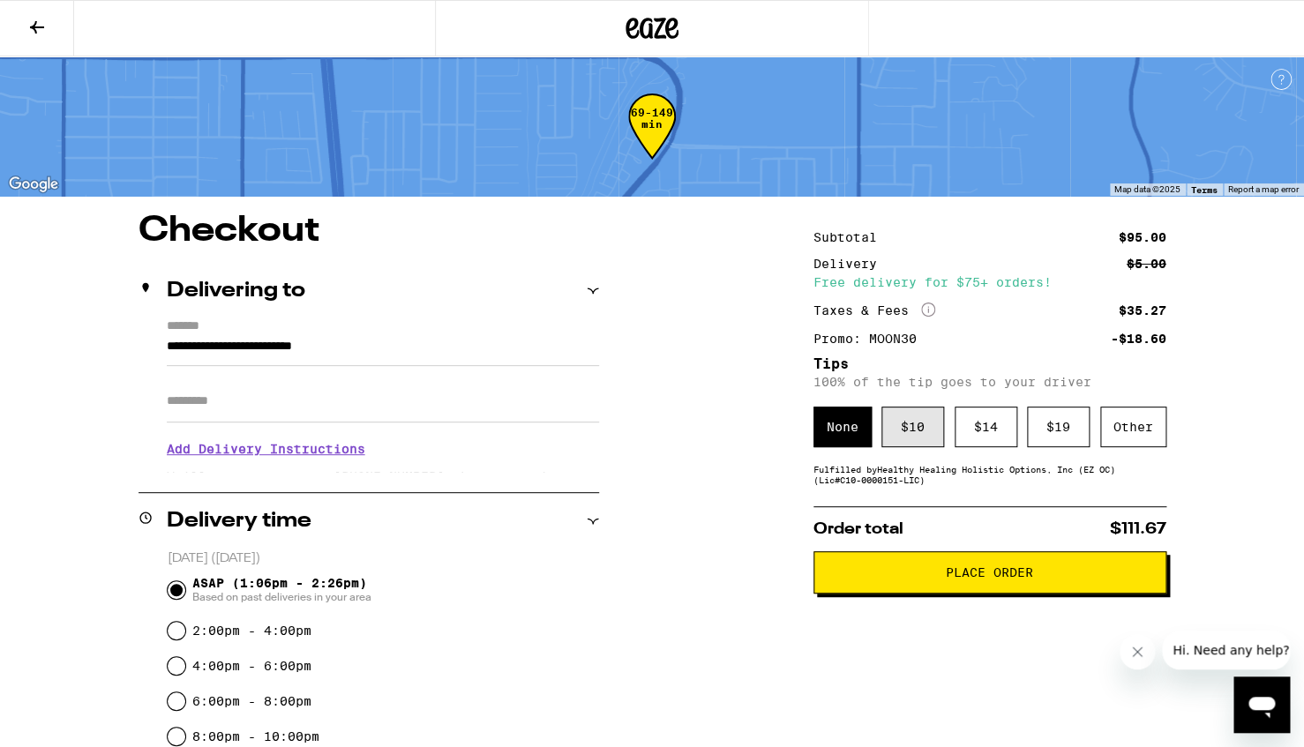
click at [919, 429] on div "$ 10" at bounding box center [912, 427] width 63 height 41
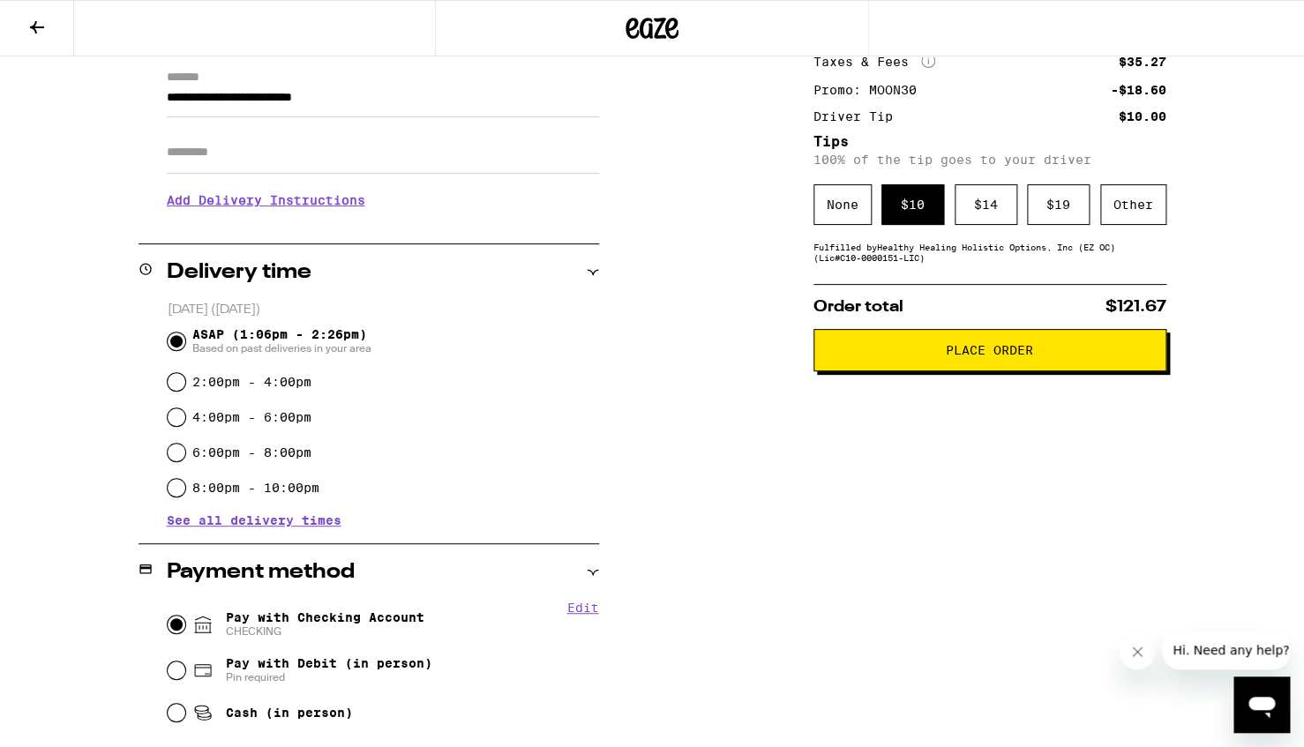
scroll to position [221, 0]
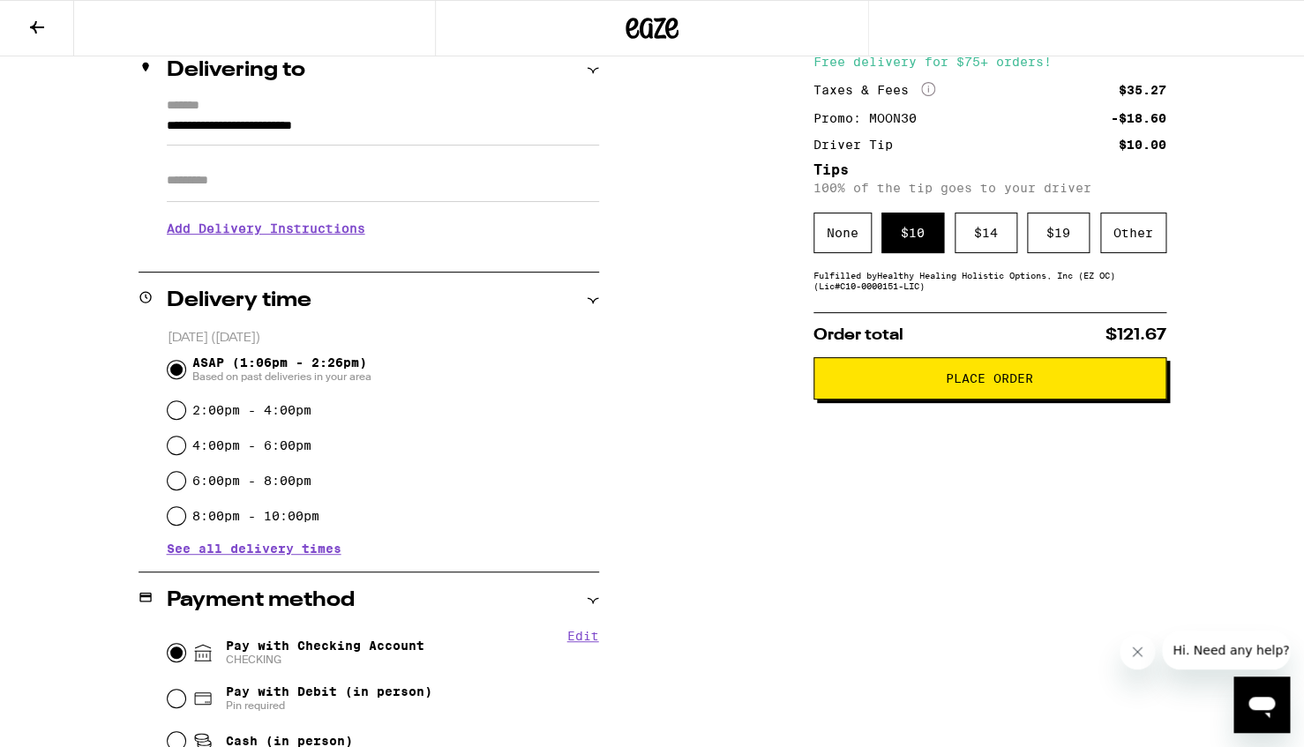
click at [907, 397] on button "Place Order" at bounding box center [989, 378] width 353 height 42
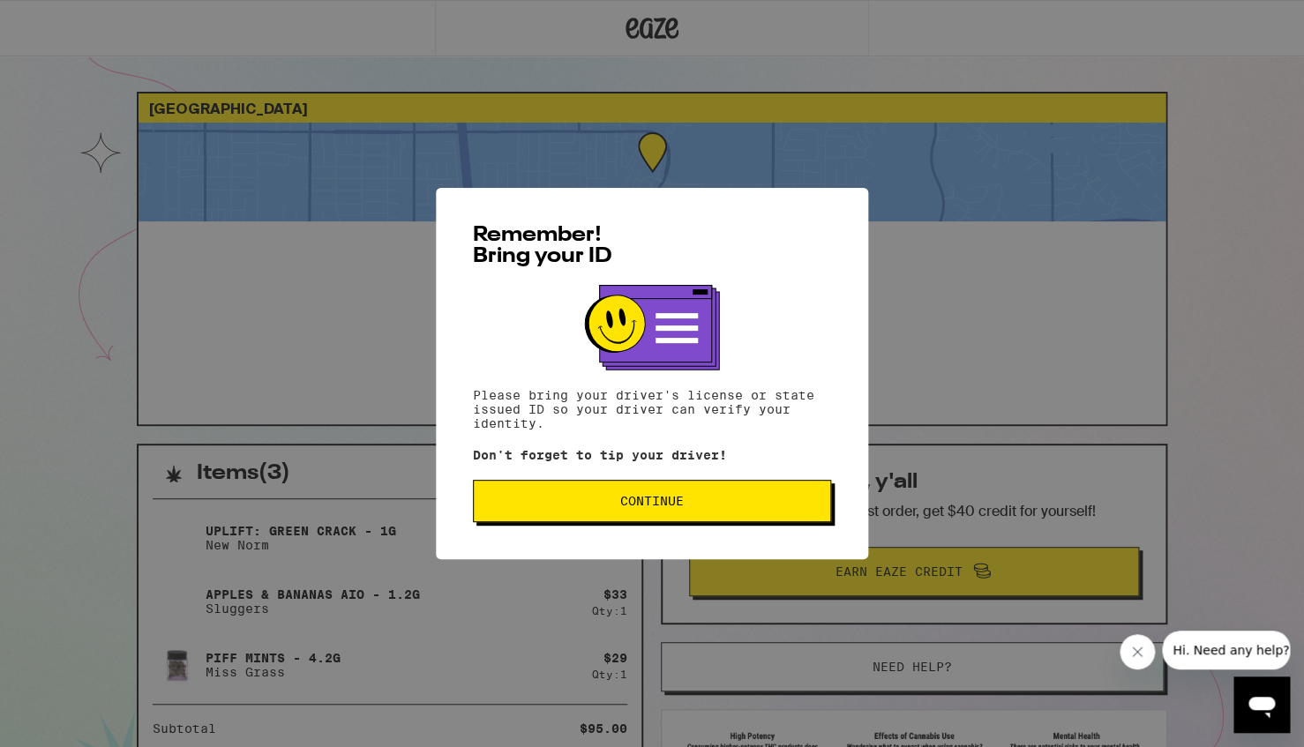
click at [614, 507] on span "Continue" at bounding box center [652, 501] width 328 height 12
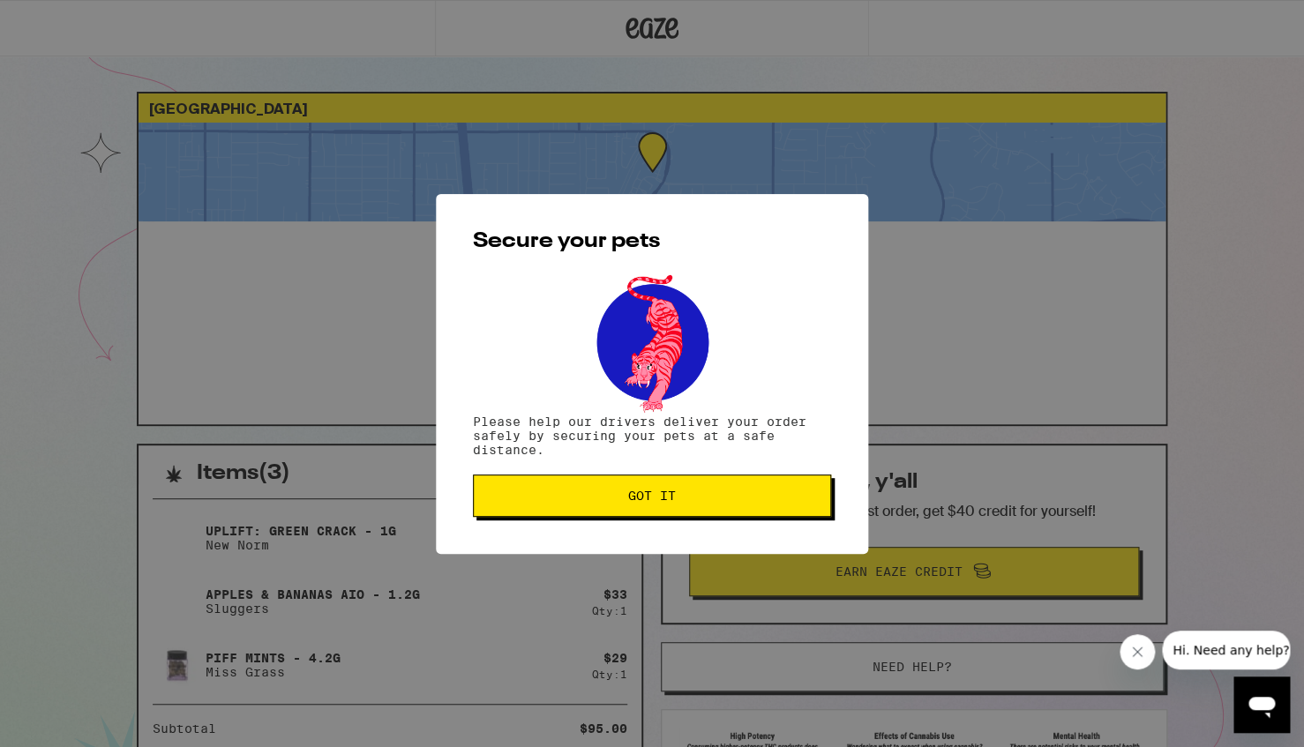
click at [585, 494] on span "Got it" at bounding box center [652, 496] width 328 height 12
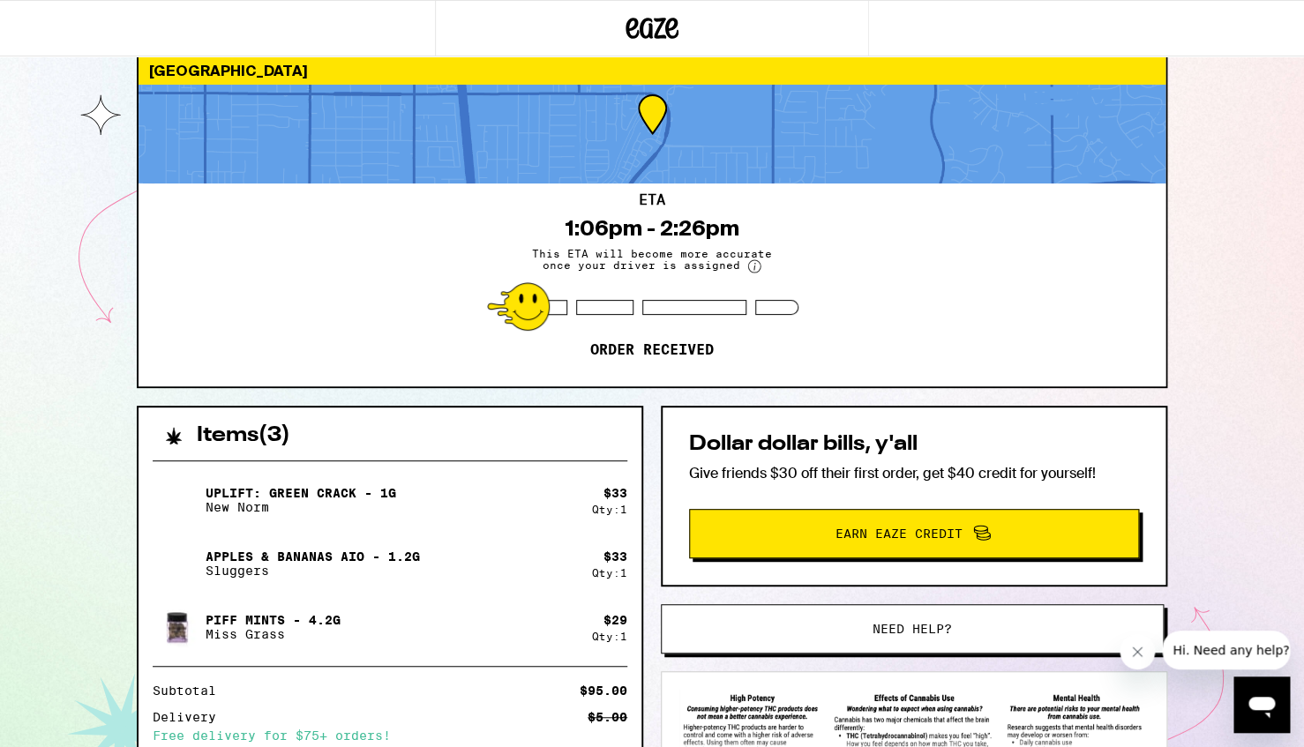
scroll to position [258, 0]
